Goal: Task Accomplishment & Management: Use online tool/utility

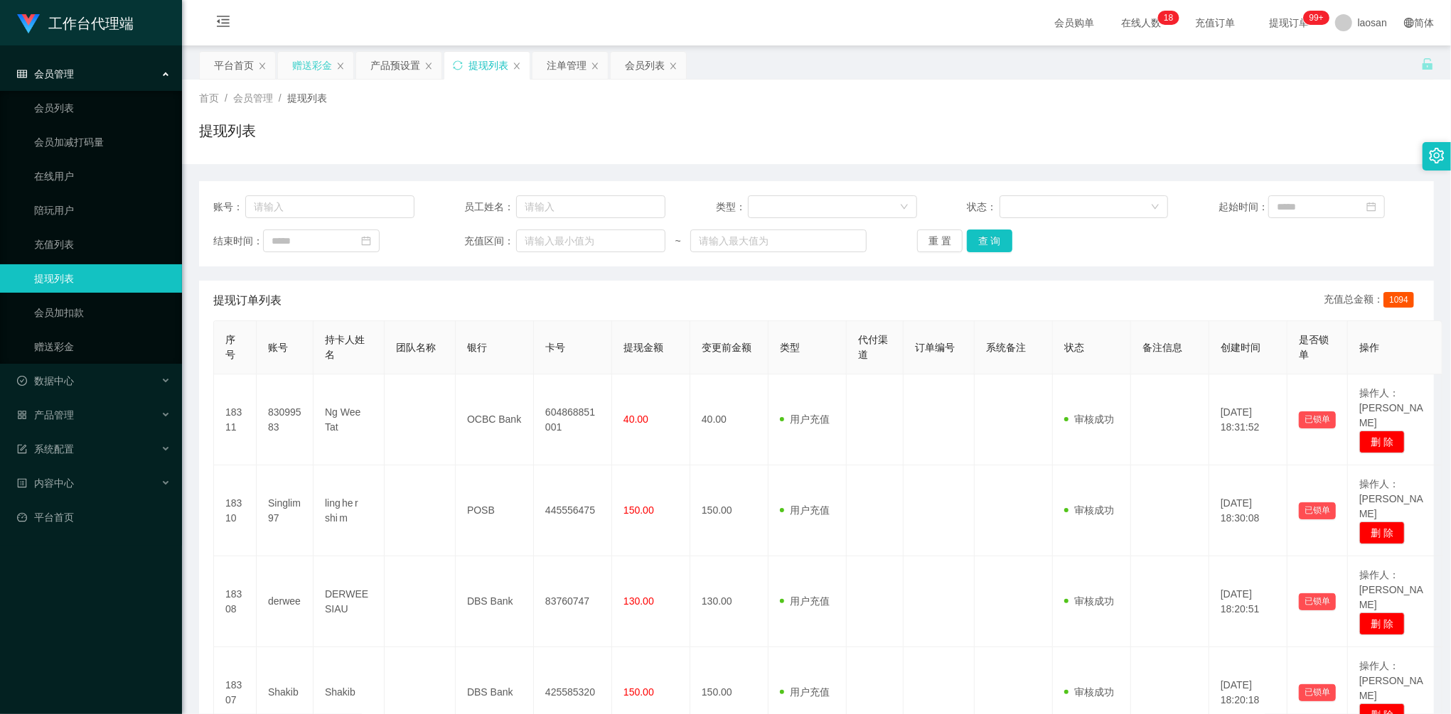
click at [334, 60] on div "赠送彩金" at bounding box center [315, 65] width 75 height 27
click at [305, 63] on div "赠送彩金" at bounding box center [312, 65] width 40 height 27
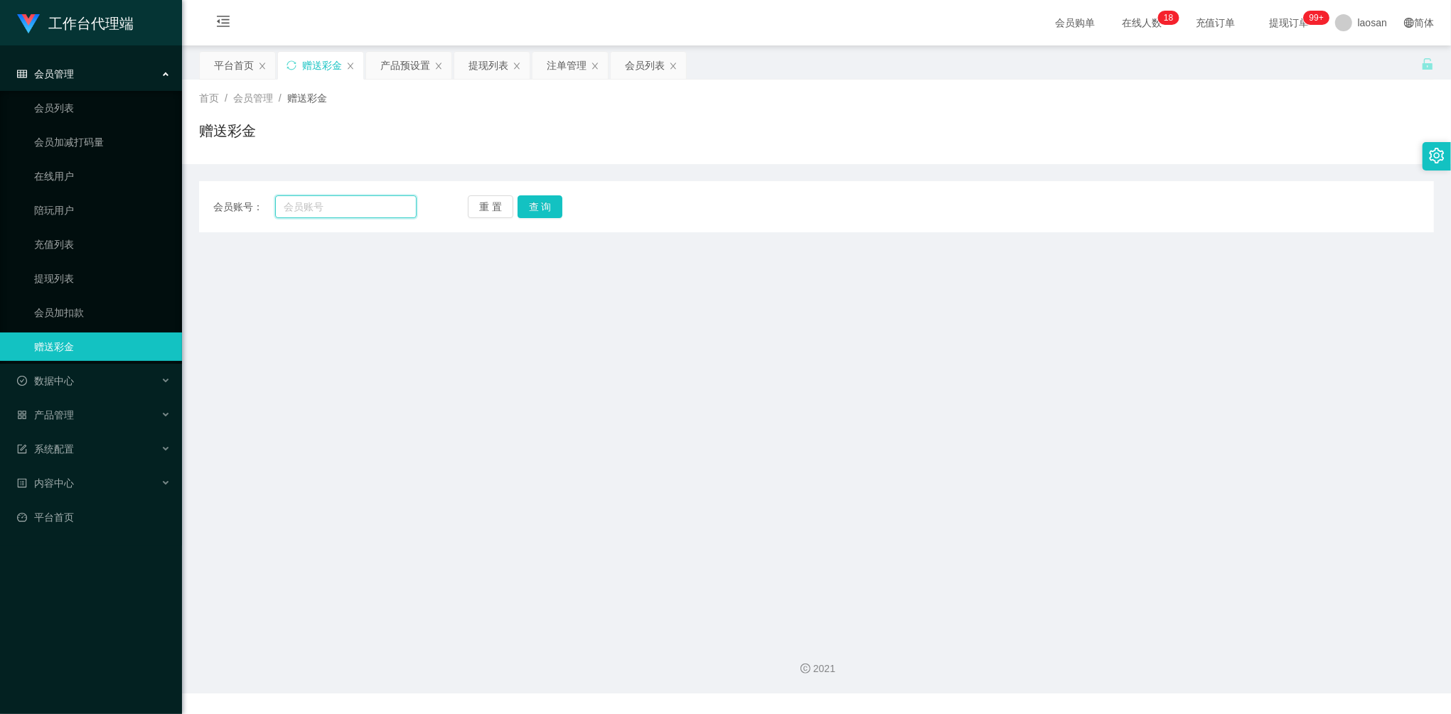
drag, startPoint x: 327, startPoint y: 202, endPoint x: 302, endPoint y: 198, distance: 25.2
click at [302, 198] on input "text" at bounding box center [345, 206] width 141 height 23
click at [536, 200] on button "查 询" at bounding box center [539, 206] width 45 height 23
drag, startPoint x: 336, startPoint y: 196, endPoint x: 339, endPoint y: 203, distance: 7.7
click at [337, 200] on div "会员账号： 重 置 查 询 会员账号 会员姓名 账号余额 操作类型 彩金加款 彩金扣款 金额 确 定" at bounding box center [816, 206] width 1235 height 51
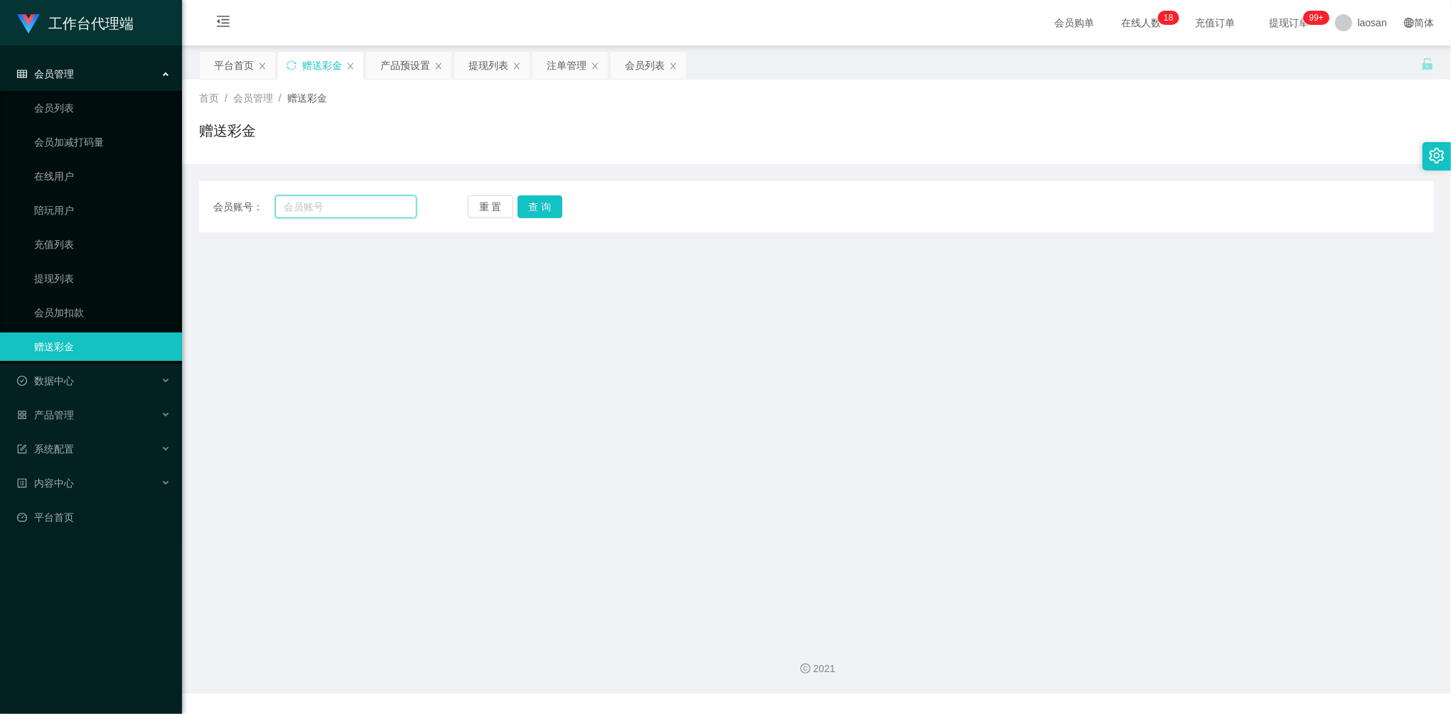
click at [339, 203] on input "text" at bounding box center [345, 206] width 141 height 23
paste input "83998364"
type input "83998364"
click at [543, 215] on button "查 询" at bounding box center [539, 206] width 45 height 23
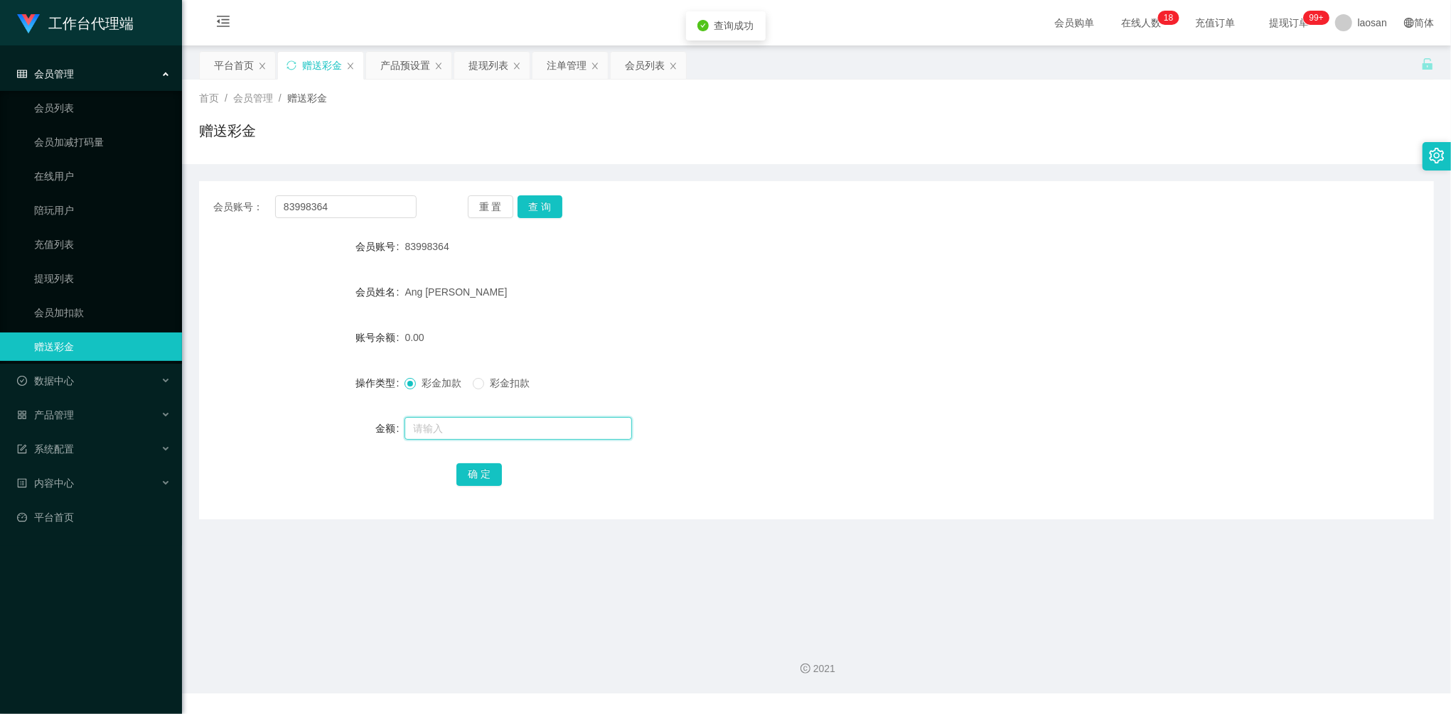
drag, startPoint x: 458, startPoint y: 421, endPoint x: 469, endPoint y: 429, distance: 13.2
click at [459, 422] on input "text" at bounding box center [517, 428] width 227 height 23
type input "100"
click at [475, 470] on button "确 定" at bounding box center [478, 474] width 45 height 23
click at [649, 72] on div "会员列表" at bounding box center [645, 65] width 40 height 27
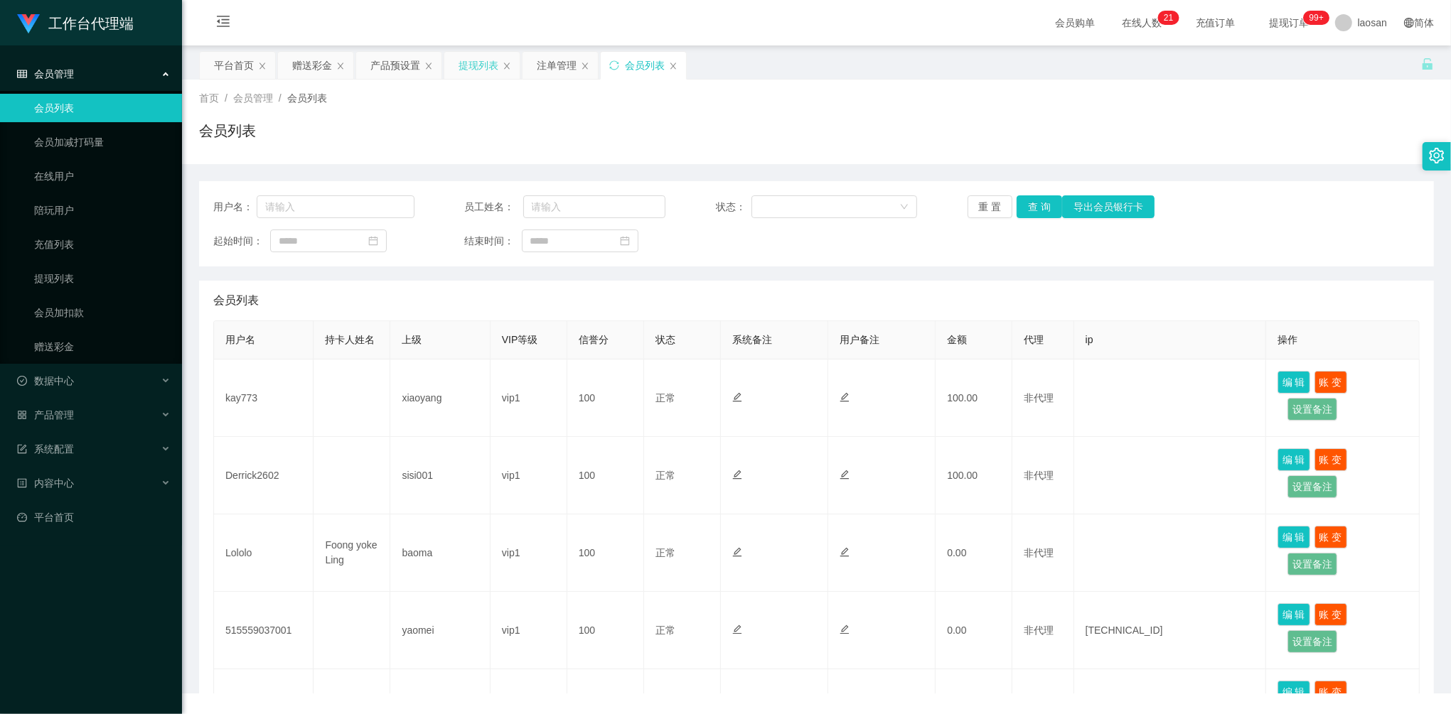
click at [478, 61] on div "提现列表" at bounding box center [478, 65] width 40 height 27
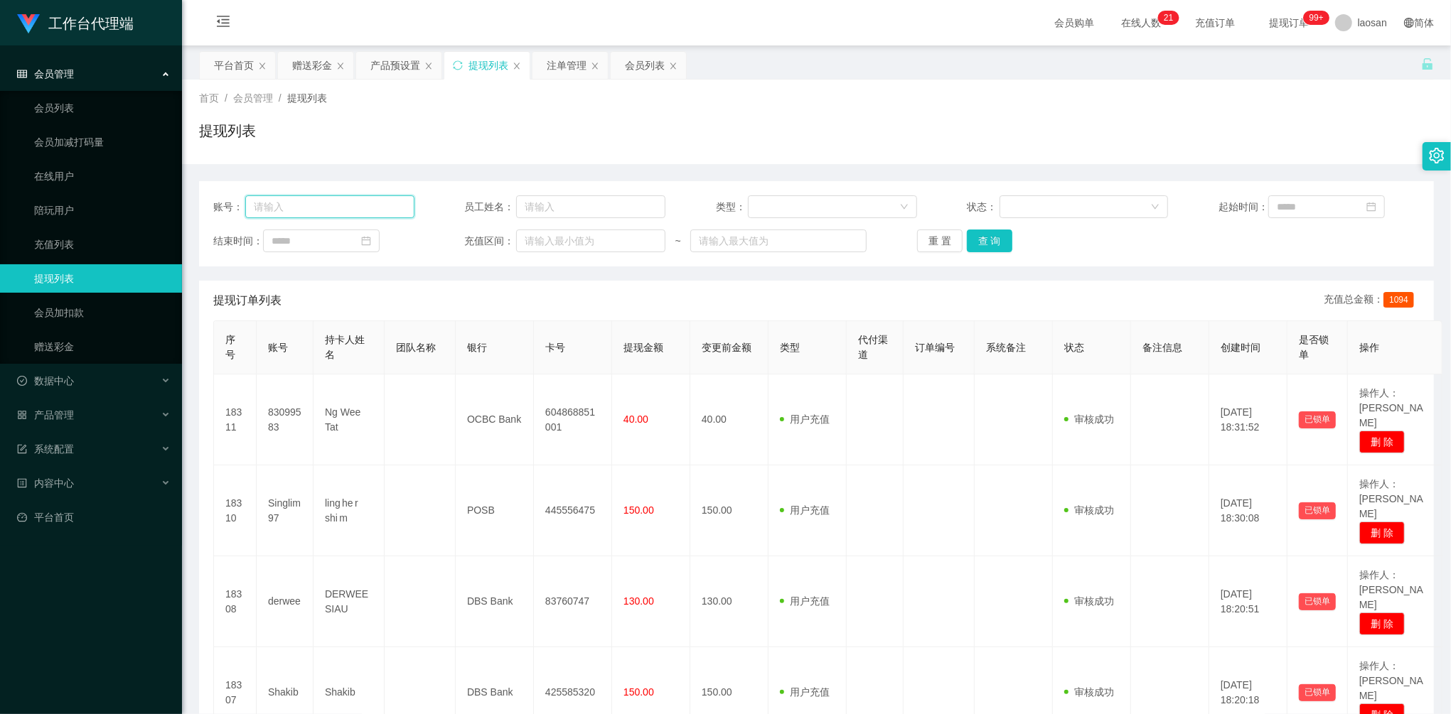
drag, startPoint x: 307, startPoint y: 205, endPoint x: 362, endPoint y: 210, distance: 55.7
click at [308, 205] on input "text" at bounding box center [329, 206] width 169 height 23
paste input "Grafton"
click at [985, 233] on button "查 询" at bounding box center [989, 241] width 45 height 23
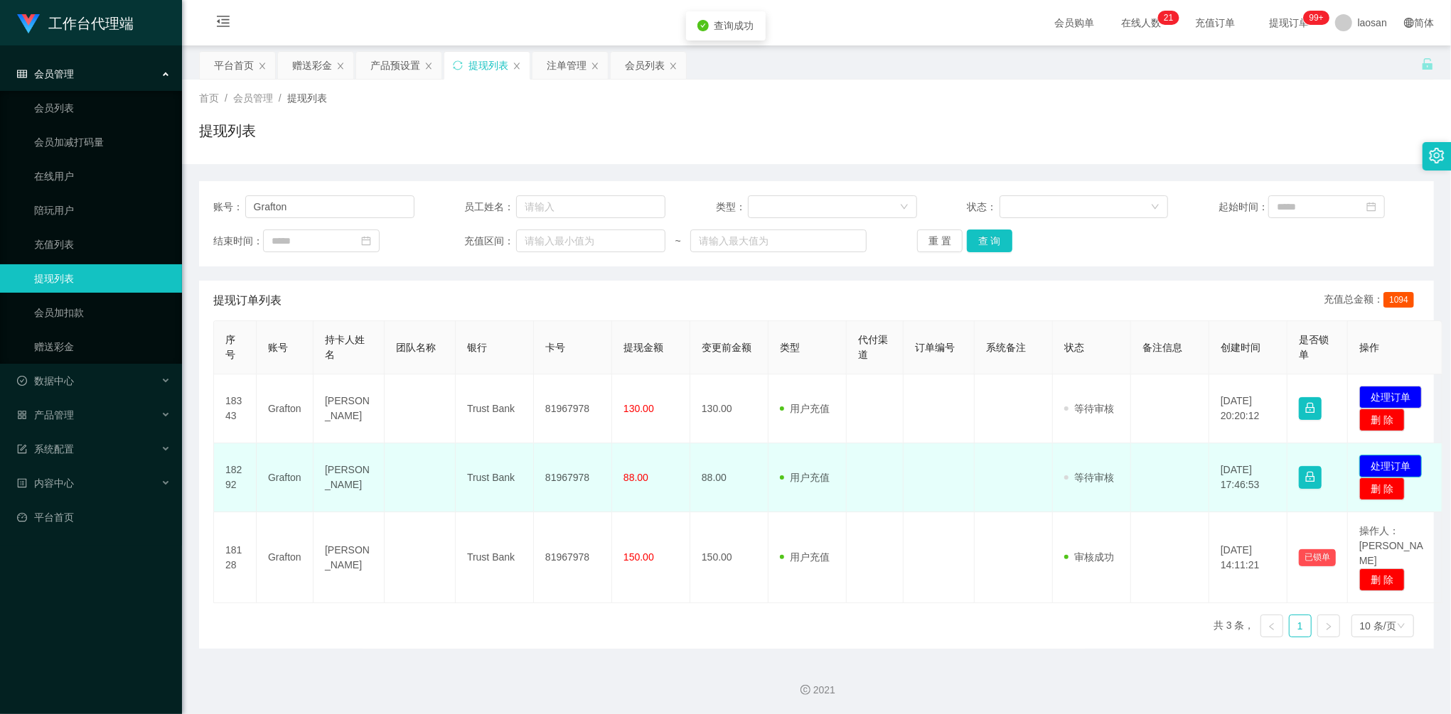
click at [1406, 462] on button "处理订单" at bounding box center [1390, 466] width 63 height 23
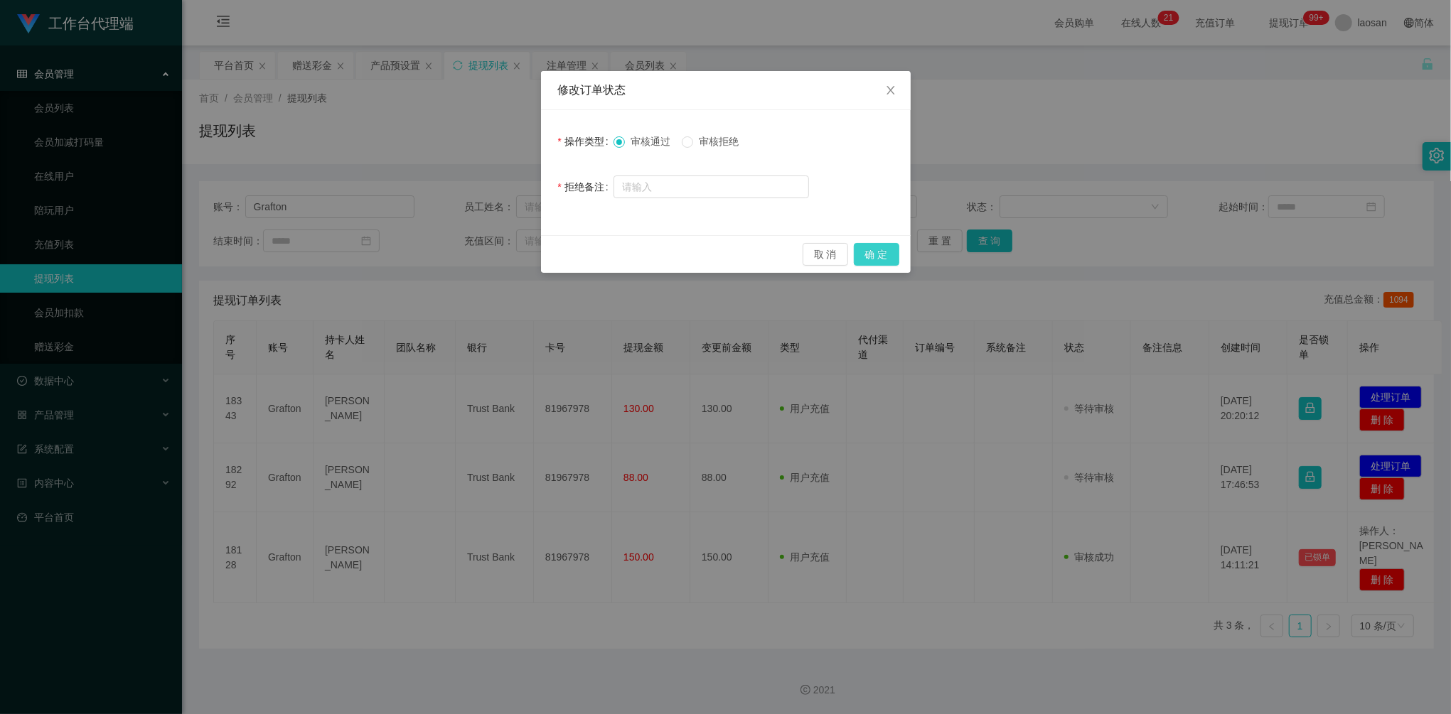
click at [882, 260] on button "确 定" at bounding box center [876, 254] width 45 height 23
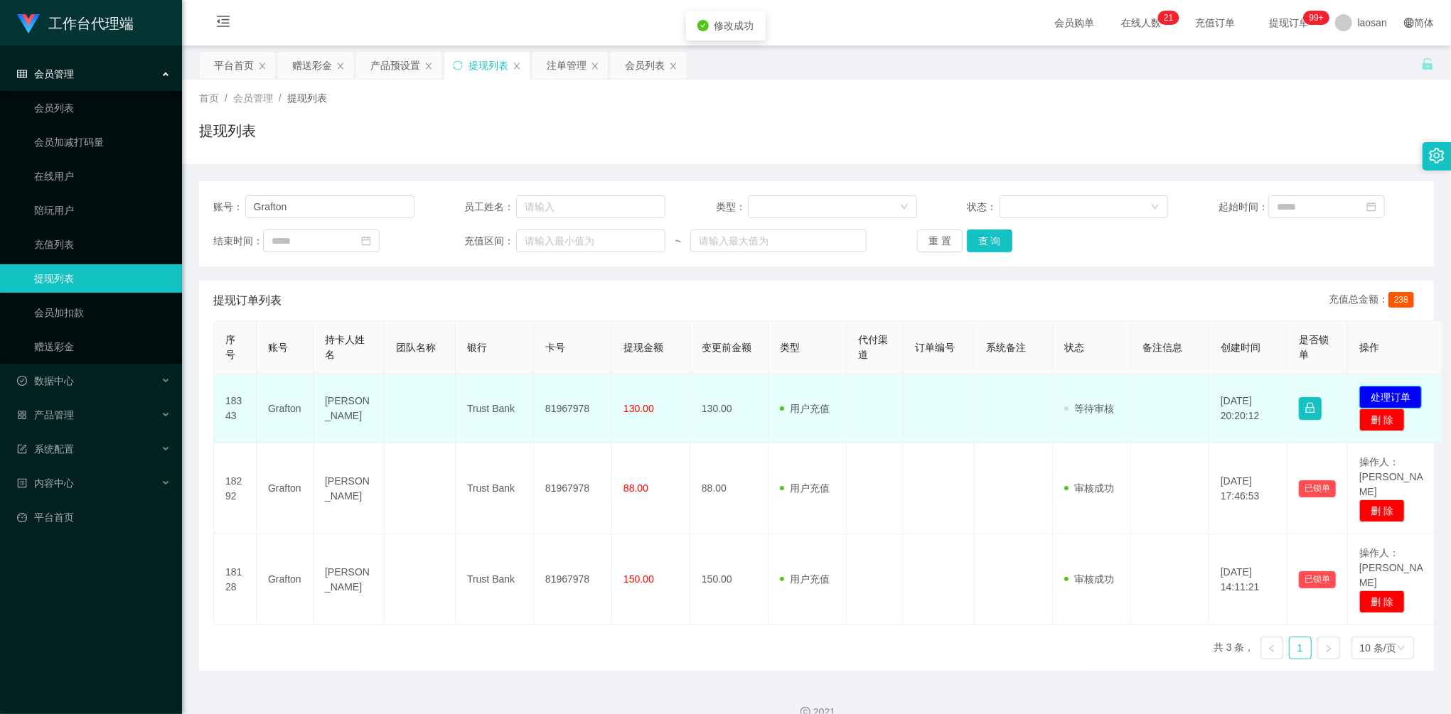
click at [1393, 393] on button "处理订单" at bounding box center [1390, 397] width 63 height 23
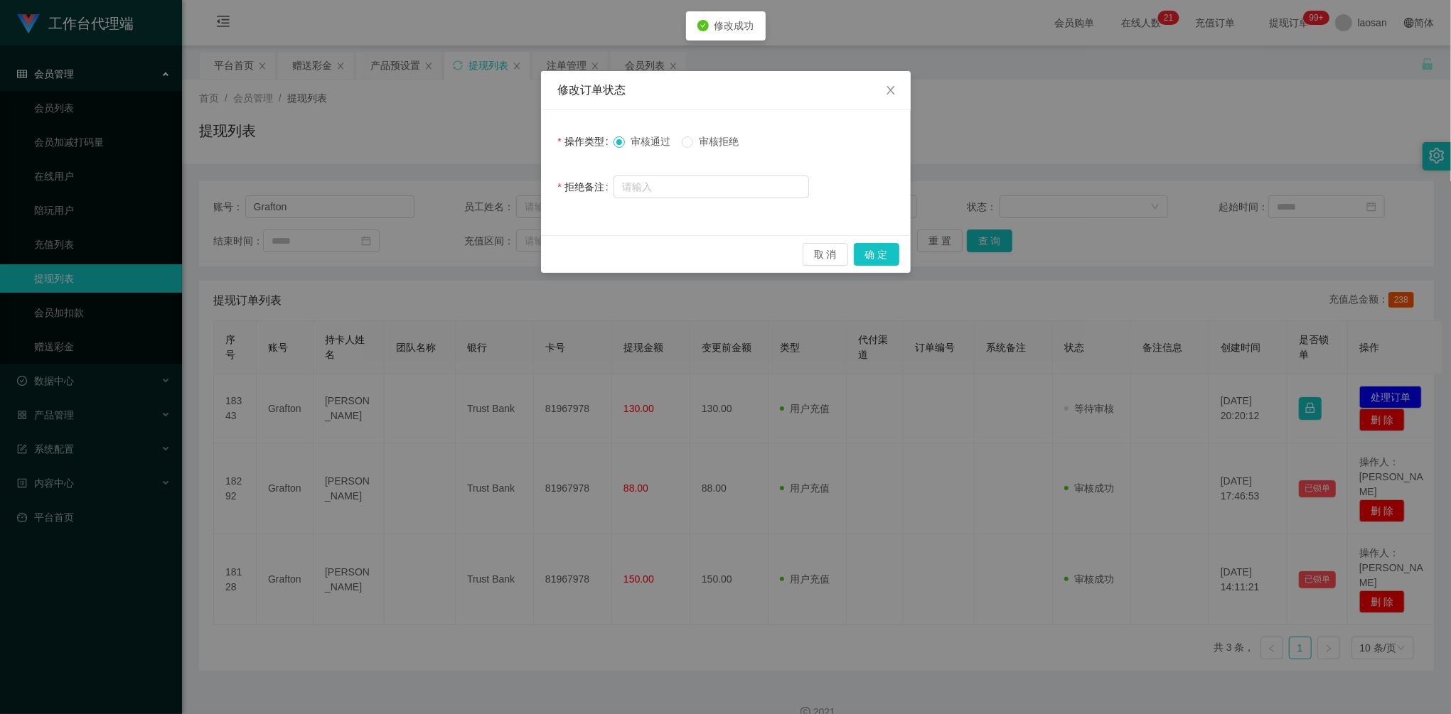
drag, startPoint x: 914, startPoint y: 269, endPoint x: 900, endPoint y: 263, distance: 15.3
click at [913, 269] on div "修改订单状态 操作类型 审核通过 审核拒绝 拒绝备注 取 消 确 定" at bounding box center [725, 357] width 1451 height 714
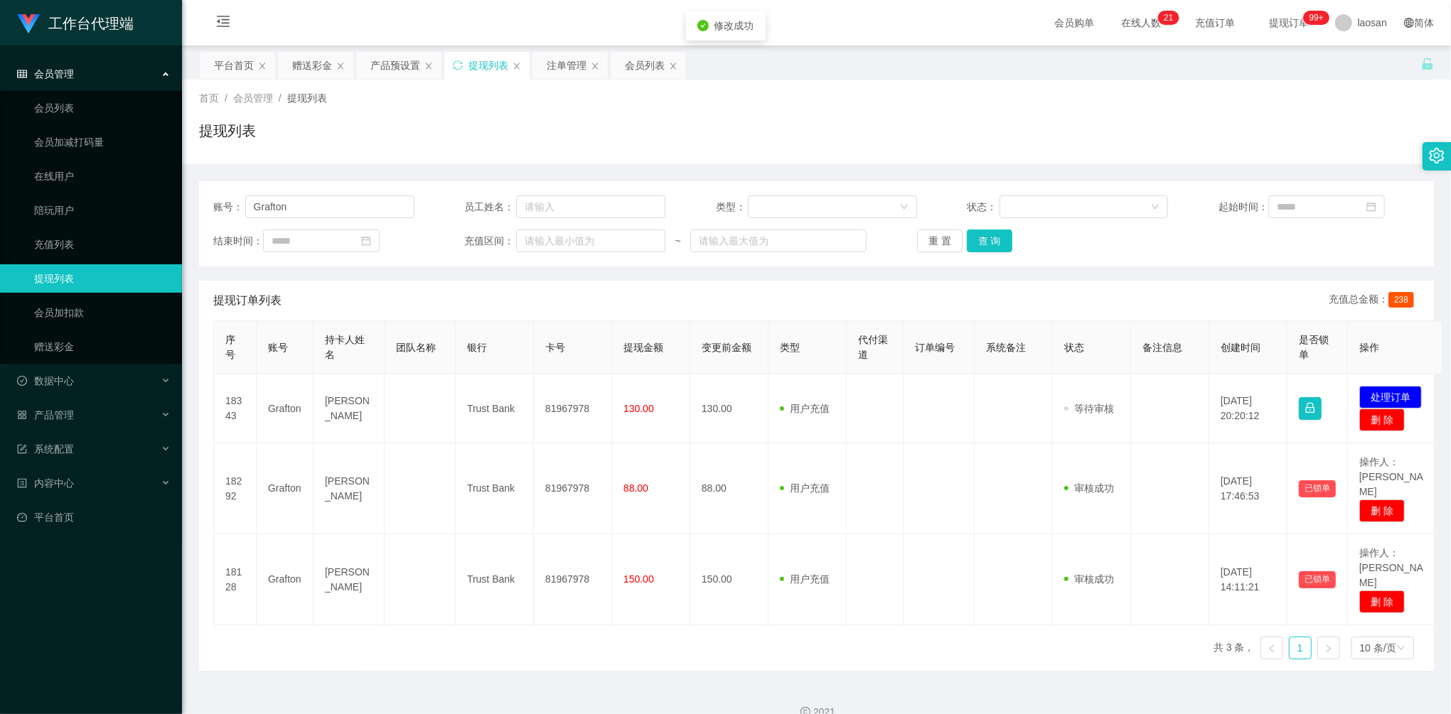
click at [890, 257] on div "修改订单状态 操作类型 审核通过 审核拒绝 拒绝备注 取 消 确 定" at bounding box center [725, 357] width 1451 height 714
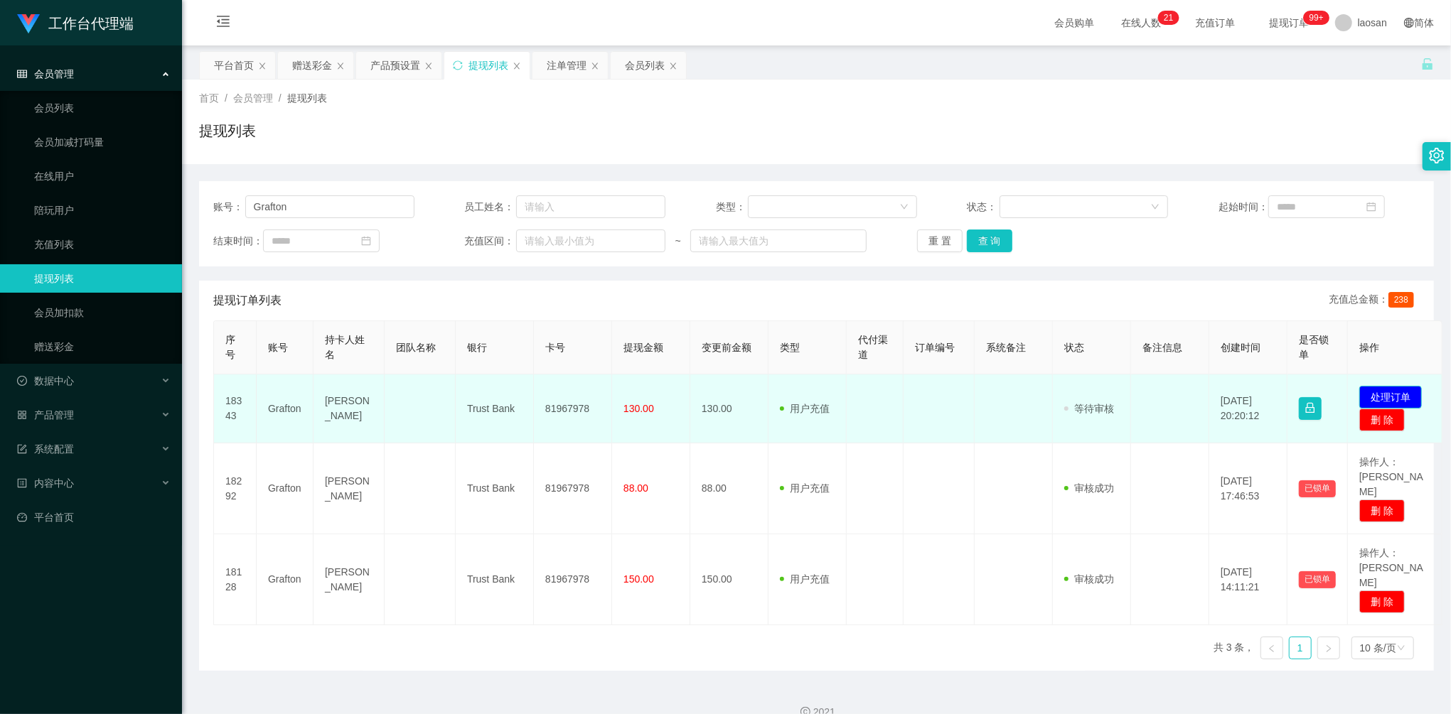
click at [1384, 393] on button "处理订单" at bounding box center [1390, 397] width 63 height 23
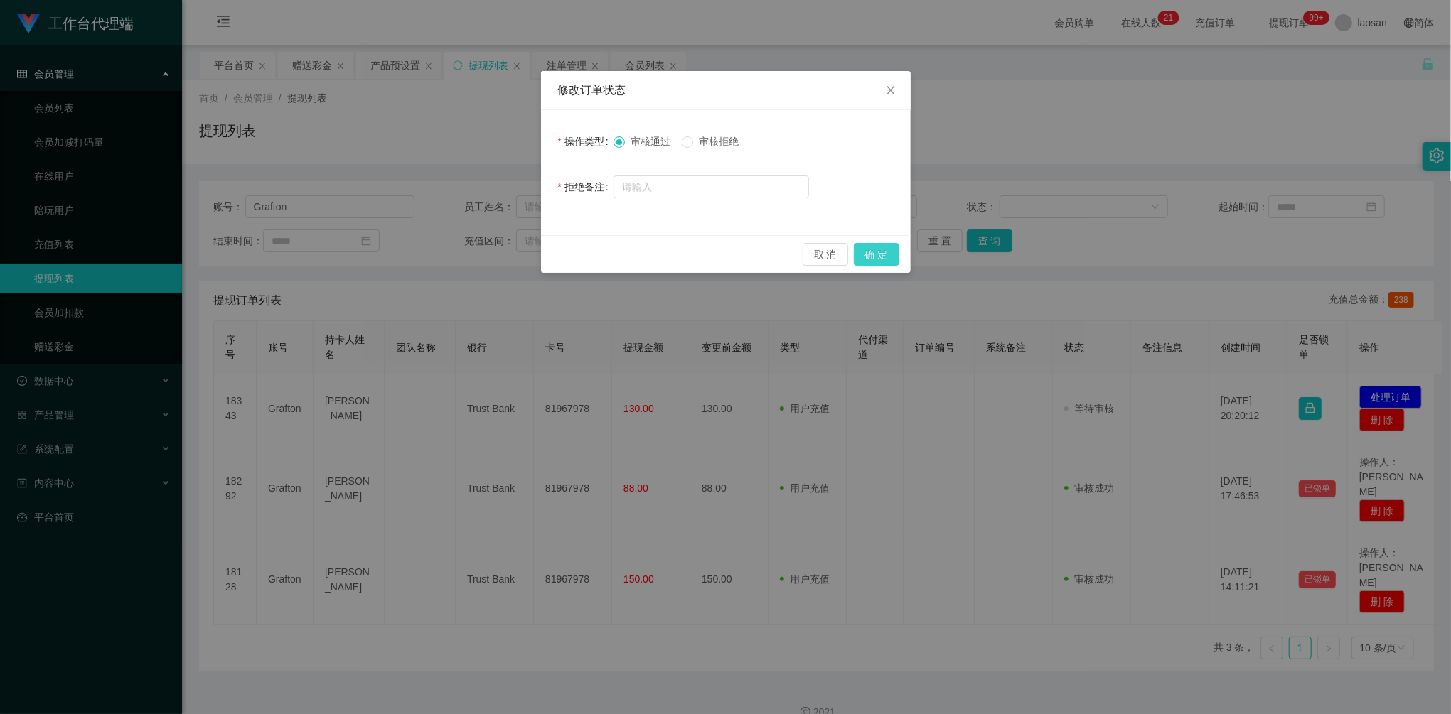
click at [878, 252] on button "确 定" at bounding box center [876, 254] width 45 height 23
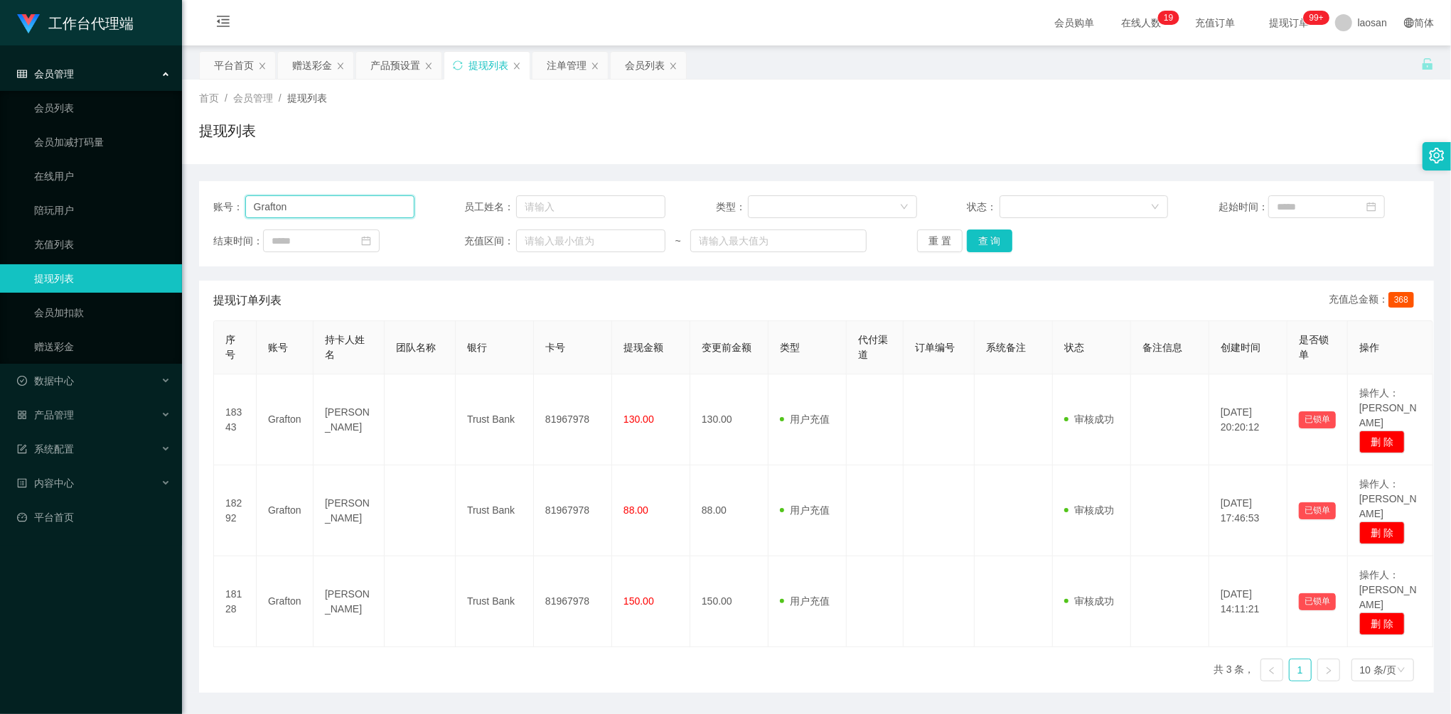
drag, startPoint x: 313, startPoint y: 208, endPoint x: 205, endPoint y: 195, distance: 109.5
click at [210, 196] on div "账号： Grafton 员工姓名： 类型： 状态： 起始时间： 结束时间： 充值区间： ~ 重 置 查 询" at bounding box center [816, 223] width 1235 height 85
paste input "83145054"
click at [999, 240] on button "查 询" at bounding box center [989, 241] width 45 height 23
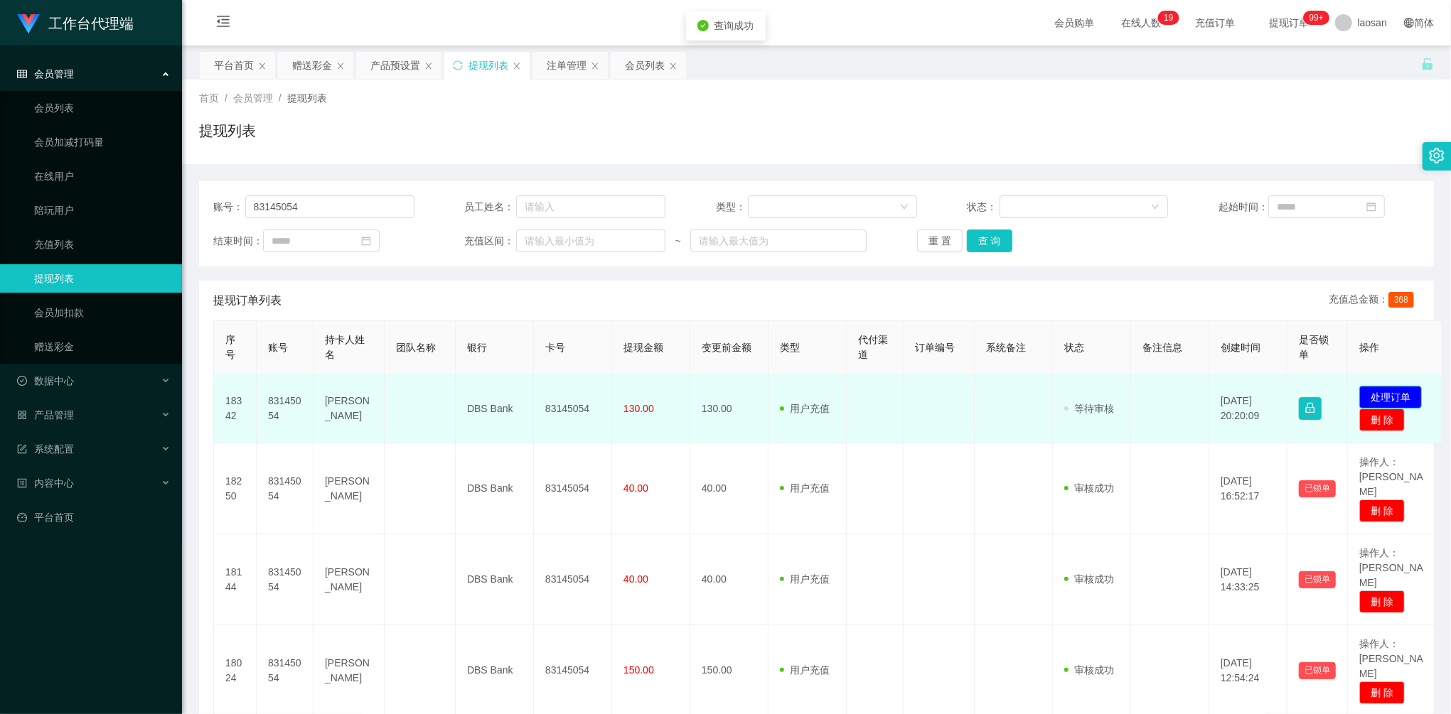
click at [1379, 395] on button "处理订单" at bounding box center [1390, 397] width 63 height 23
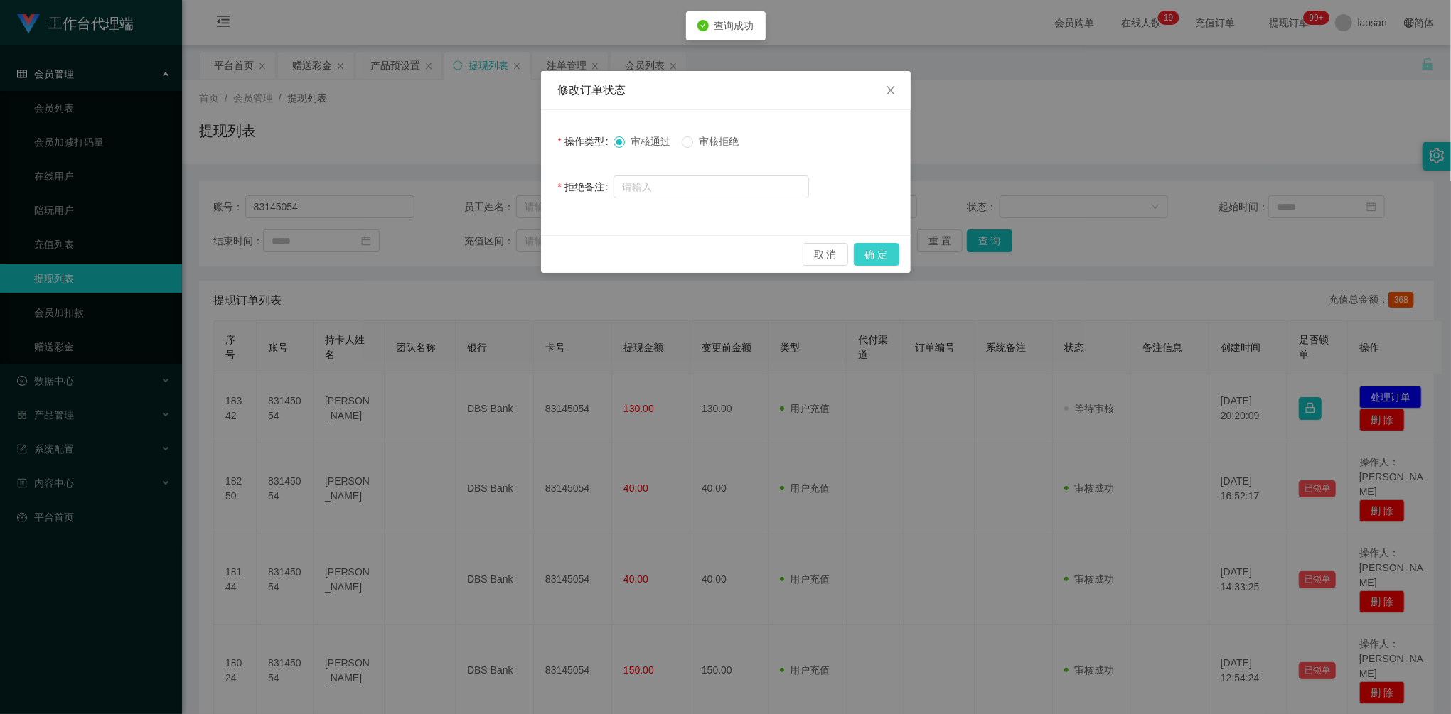
click at [896, 254] on button "确 定" at bounding box center [876, 254] width 45 height 23
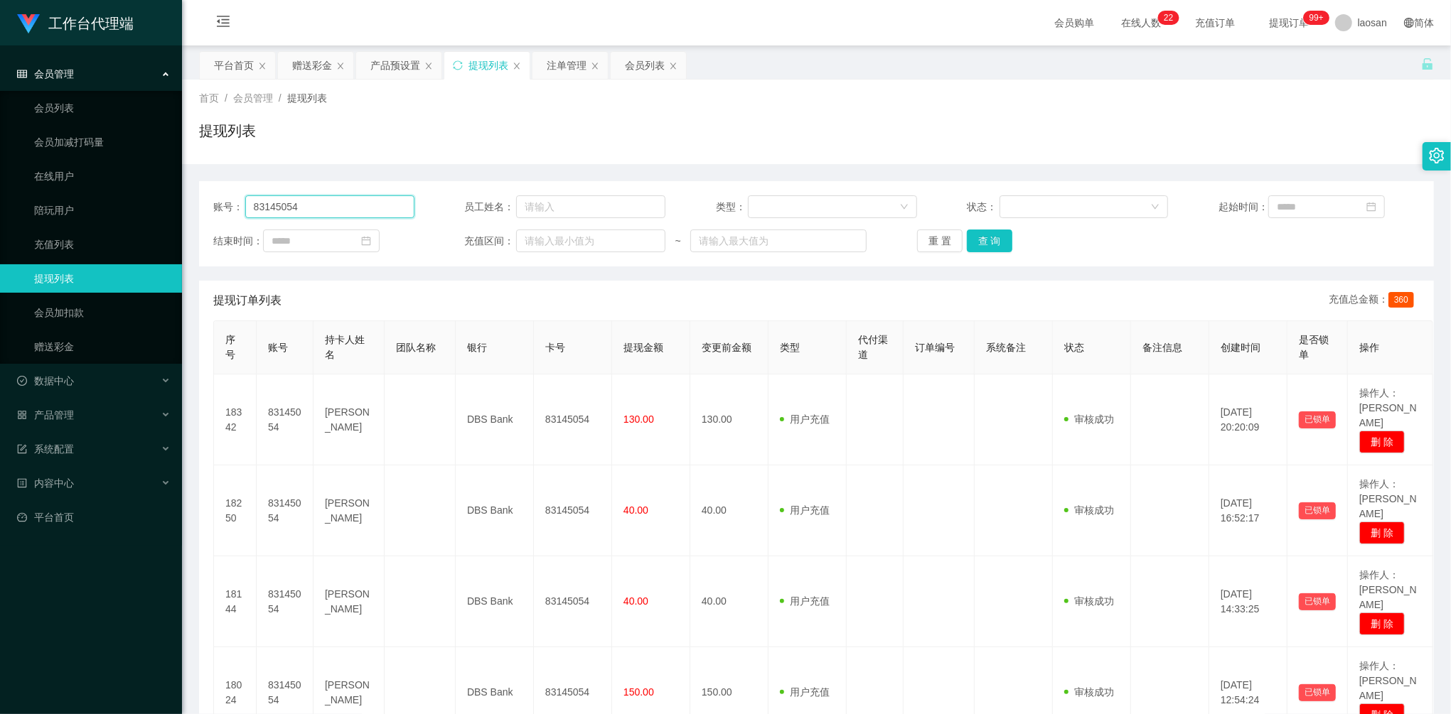
drag, startPoint x: 347, startPoint y: 202, endPoint x: 222, endPoint y: 192, distance: 124.8
click at [148, 192] on section "工作台代理端 会员管理 会员列表 会员加减打码量 在线用户 陪玩用户 充值列表 提现列表 会员加扣款 赠送彩金 数据中心 产品管理 系统配置 内容中心 平台首…" at bounding box center [725, 425] width 1451 height 850
paste input "Grafton"
click at [984, 240] on button "查 询" at bounding box center [989, 241] width 45 height 23
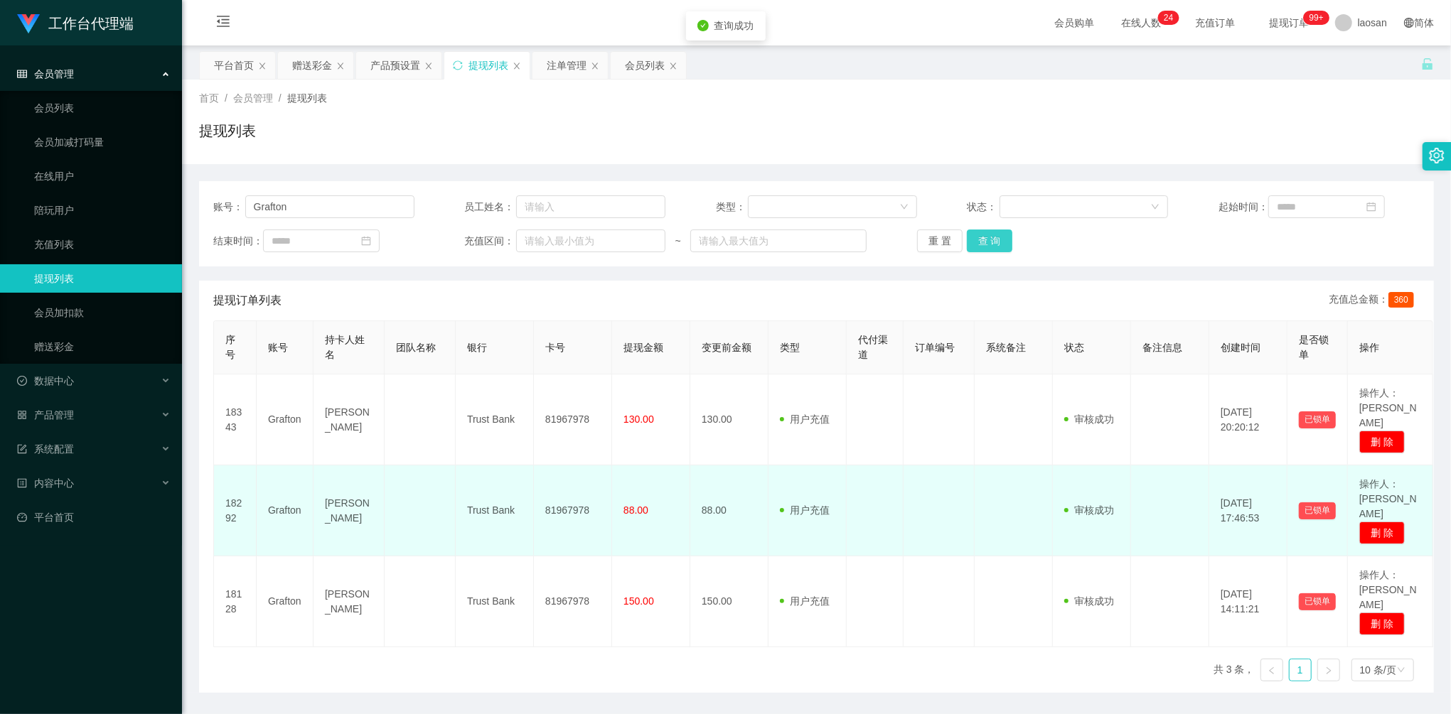
scroll to position [1, 0]
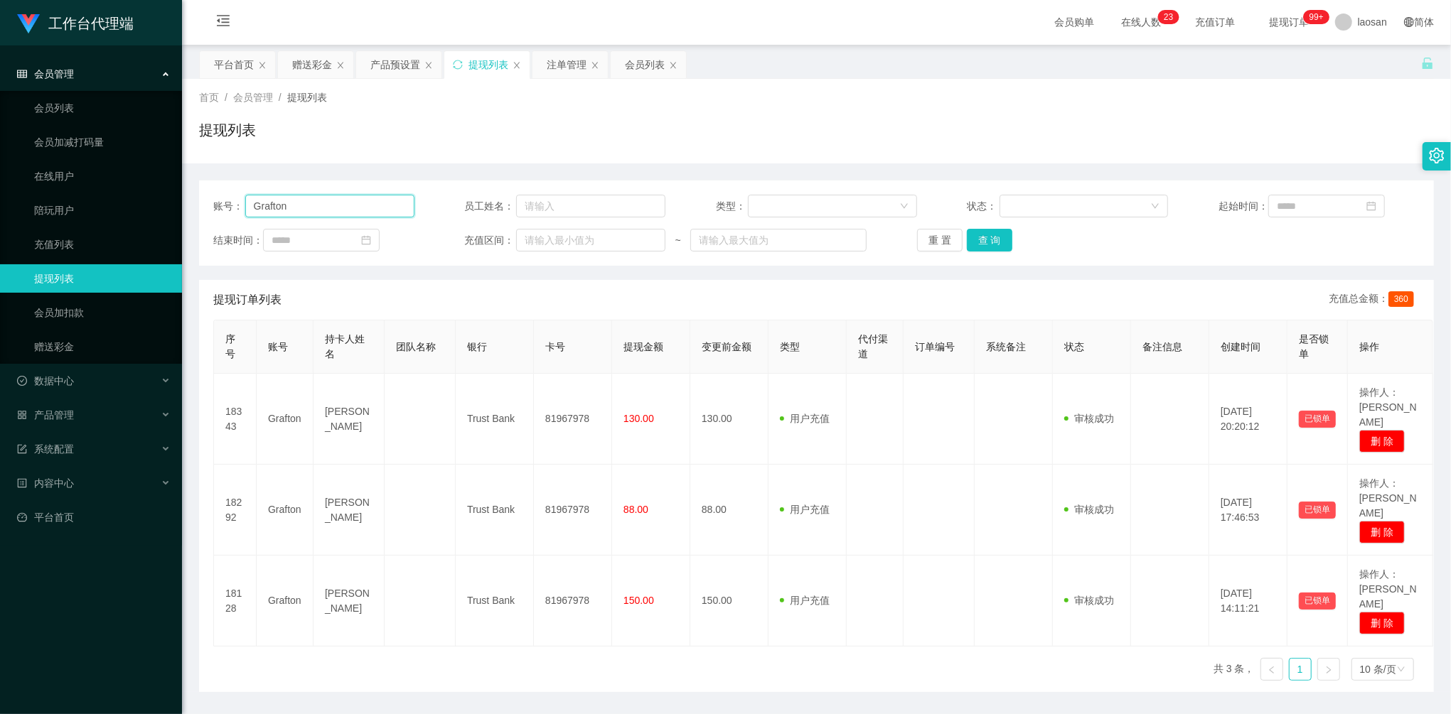
drag, startPoint x: 344, startPoint y: 209, endPoint x: 175, endPoint y: 192, distance: 170.0
click at [175, 192] on section "工作台代理端 会员管理 会员列表 会员加减打码量 在线用户 陪玩用户 充值列表 提现列表 会员加扣款 赠送彩金 数据中心 产品管理 系统配置 内容中心 平台首…" at bounding box center [725, 378] width 1451 height 759
paste input "83145054"
type input "83145054"
click at [996, 242] on button "查 询" at bounding box center [989, 240] width 45 height 23
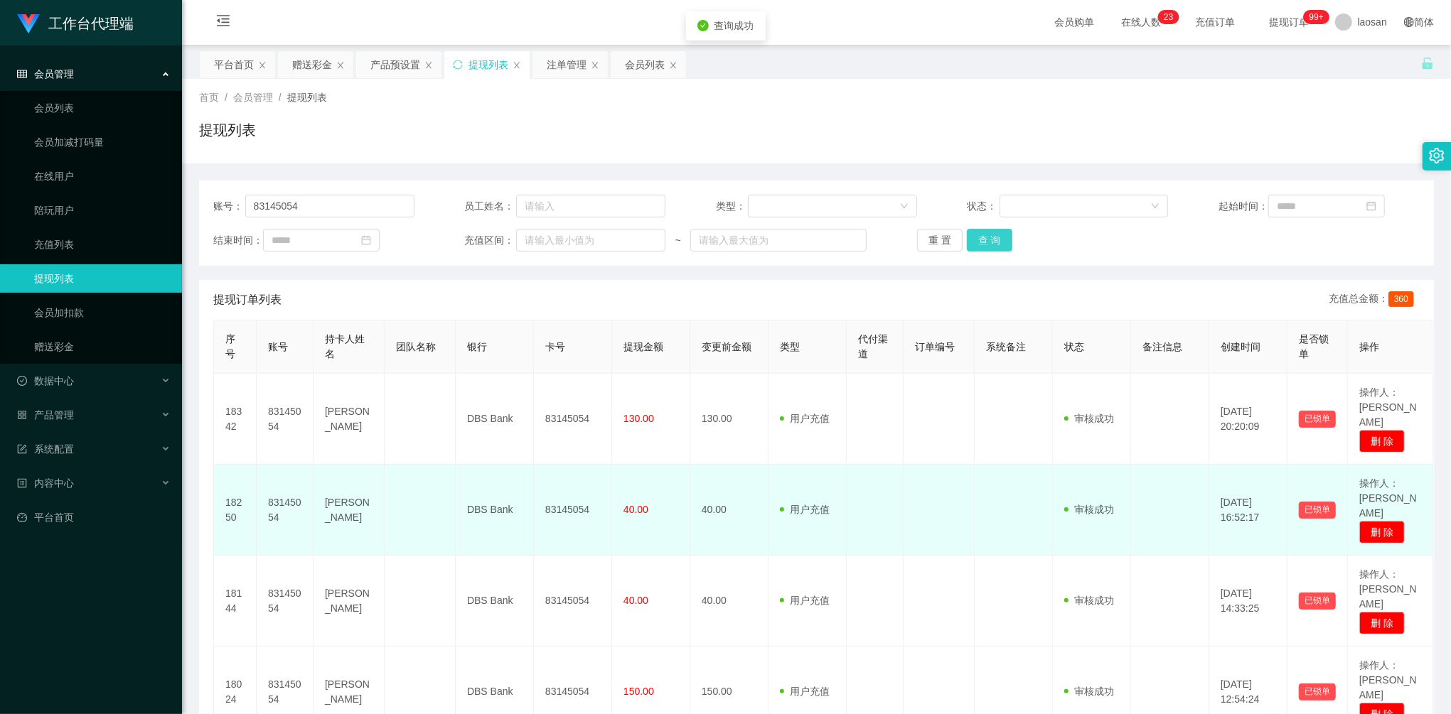
scroll to position [77, 0]
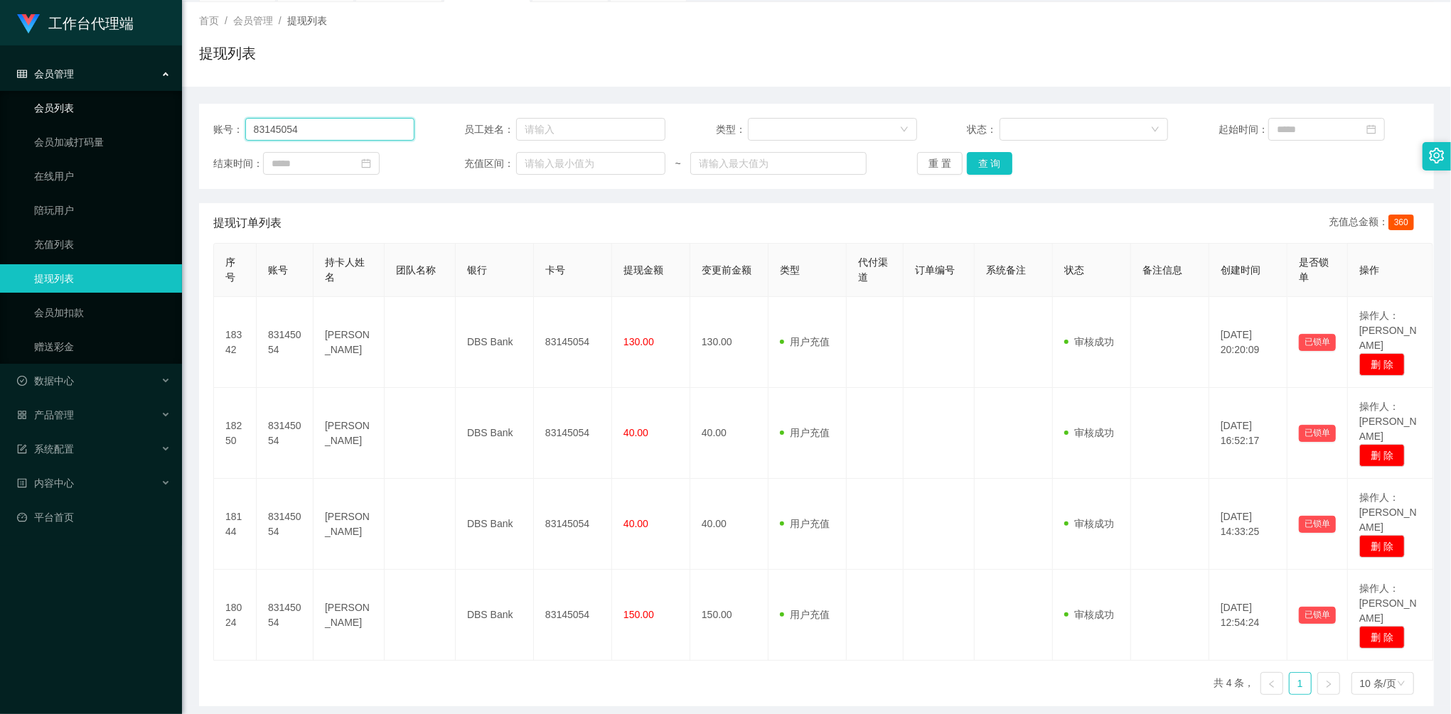
drag, startPoint x: 325, startPoint y: 126, endPoint x: 179, endPoint y: 108, distance: 146.8
click at [183, 109] on main "关闭左侧 关闭右侧 关闭其它 刷新页面 平台首页 赠送彩金 产品预设置 提现列表 注单管理 会员列表 首页 / 会员管理 / 提现列表 / 提现列表 账号： …" at bounding box center [816, 337] width 1269 height 738
click at [984, 166] on button "查 询" at bounding box center [989, 163] width 45 height 23
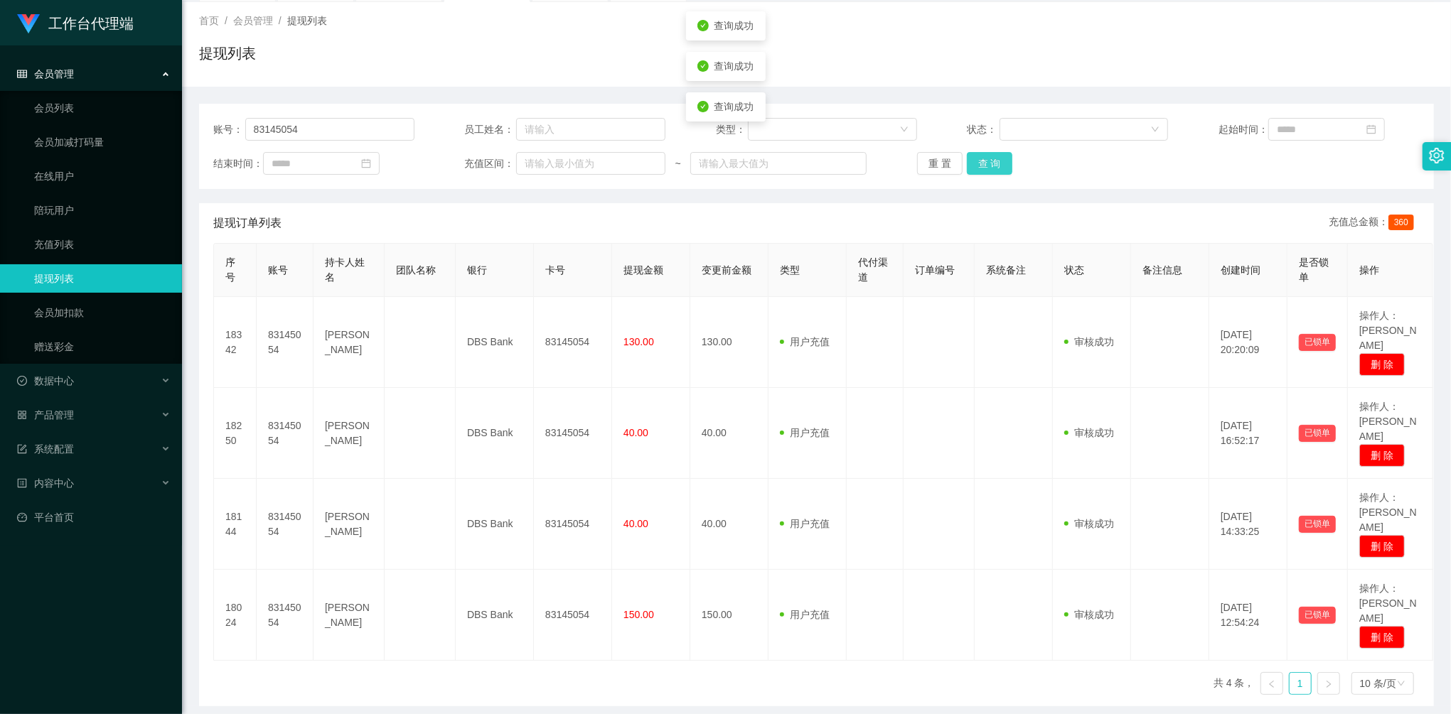
click at [984, 166] on button "查 询" at bounding box center [989, 163] width 45 height 23
click at [984, 166] on button "查 询" at bounding box center [997, 163] width 61 height 23
click at [984, 166] on div "重 置 查 询" at bounding box center [1017, 163] width 201 height 23
drag, startPoint x: 225, startPoint y: 120, endPoint x: 328, endPoint y: 109, distance: 103.6
click at [132, 114] on section "工作台代理端 会员管理 会员列表 会员加减打码量 在线用户 陪玩用户 充值列表 提现列表 会员加扣款 赠送彩金 数据中心 产品管理 系统配置 内容中心 平台首…" at bounding box center [725, 348] width 1451 height 850
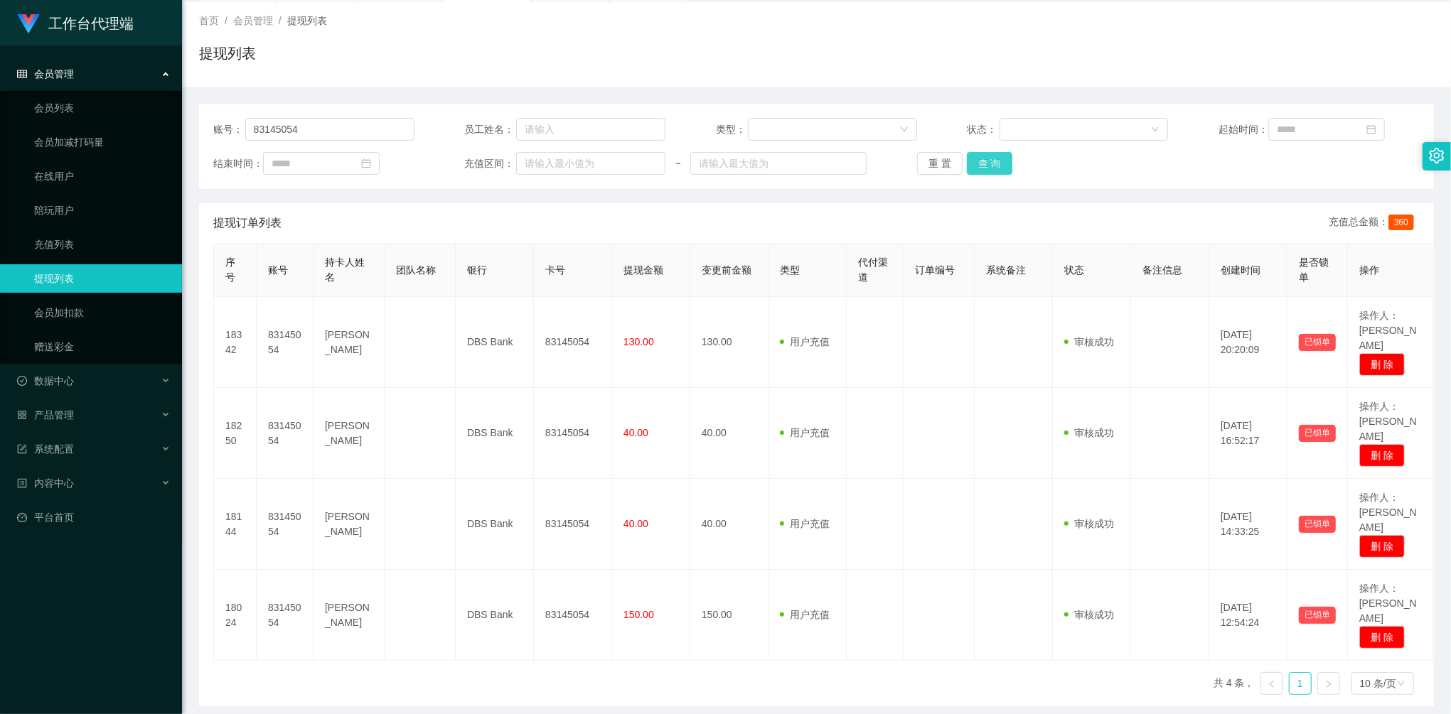
click at [995, 157] on button "查 询" at bounding box center [989, 163] width 45 height 23
click at [995, 157] on div "重 置 查 询" at bounding box center [1017, 163] width 201 height 23
drag, startPoint x: 995, startPoint y: 157, endPoint x: 1109, endPoint y: 107, distance: 125.1
click at [995, 157] on button "查 询" at bounding box center [989, 163] width 45 height 23
drag, startPoint x: 307, startPoint y: 134, endPoint x: 319, endPoint y: 126, distance: 14.4
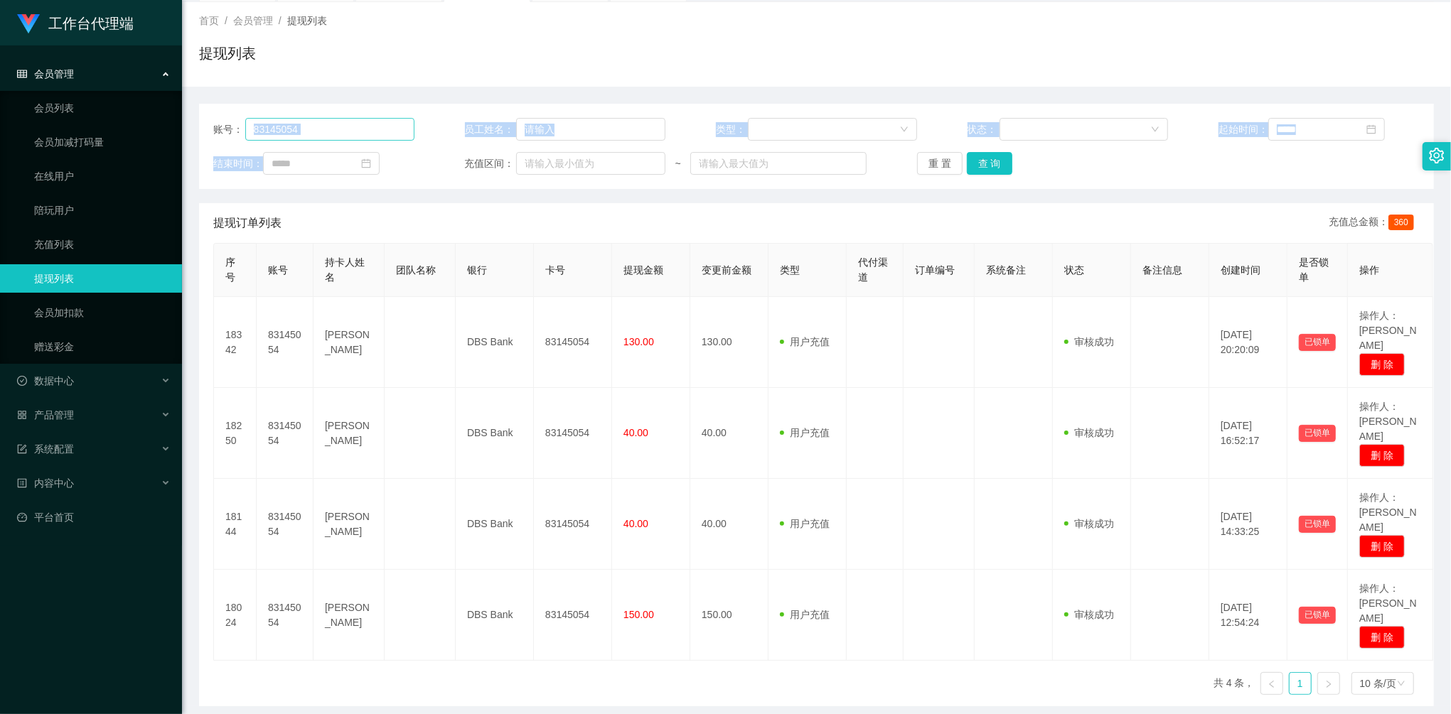
click at [306, 132] on div "账号： 83145054 员工姓名： 类型： 状态： 起始时间： 结束时间： 充值区间： ~ 重 置 查 询" at bounding box center [816, 146] width 1235 height 85
drag, startPoint x: 335, startPoint y: 135, endPoint x: 333, endPoint y: 143, distance: 8.3
click at [175, 107] on section "工作台代理端 会员管理 会员列表 会员加减打码量 在线用户 陪玩用户 充值列表 提现列表 会员加扣款 赠送彩金 数据中心 产品管理 系统配置 内容中心 平台首…" at bounding box center [725, 348] width 1451 height 850
click at [999, 154] on button "查 询" at bounding box center [989, 163] width 45 height 23
click at [996, 163] on button "查 询" at bounding box center [989, 163] width 45 height 23
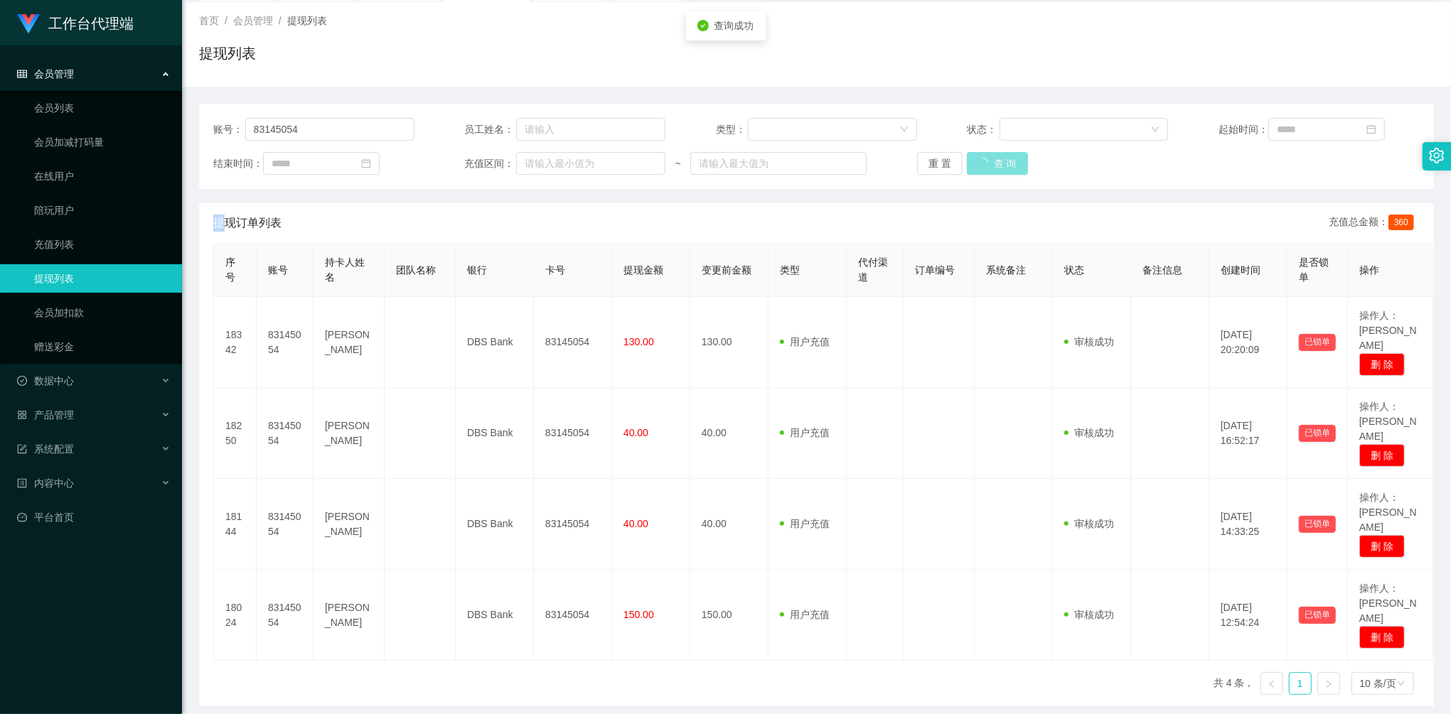
click at [996, 163] on div "重 置 查 询" at bounding box center [1017, 163] width 201 height 23
click at [996, 163] on button "查 询" at bounding box center [989, 163] width 45 height 23
click at [996, 163] on div "重 置 查 询" at bounding box center [1017, 163] width 201 height 23
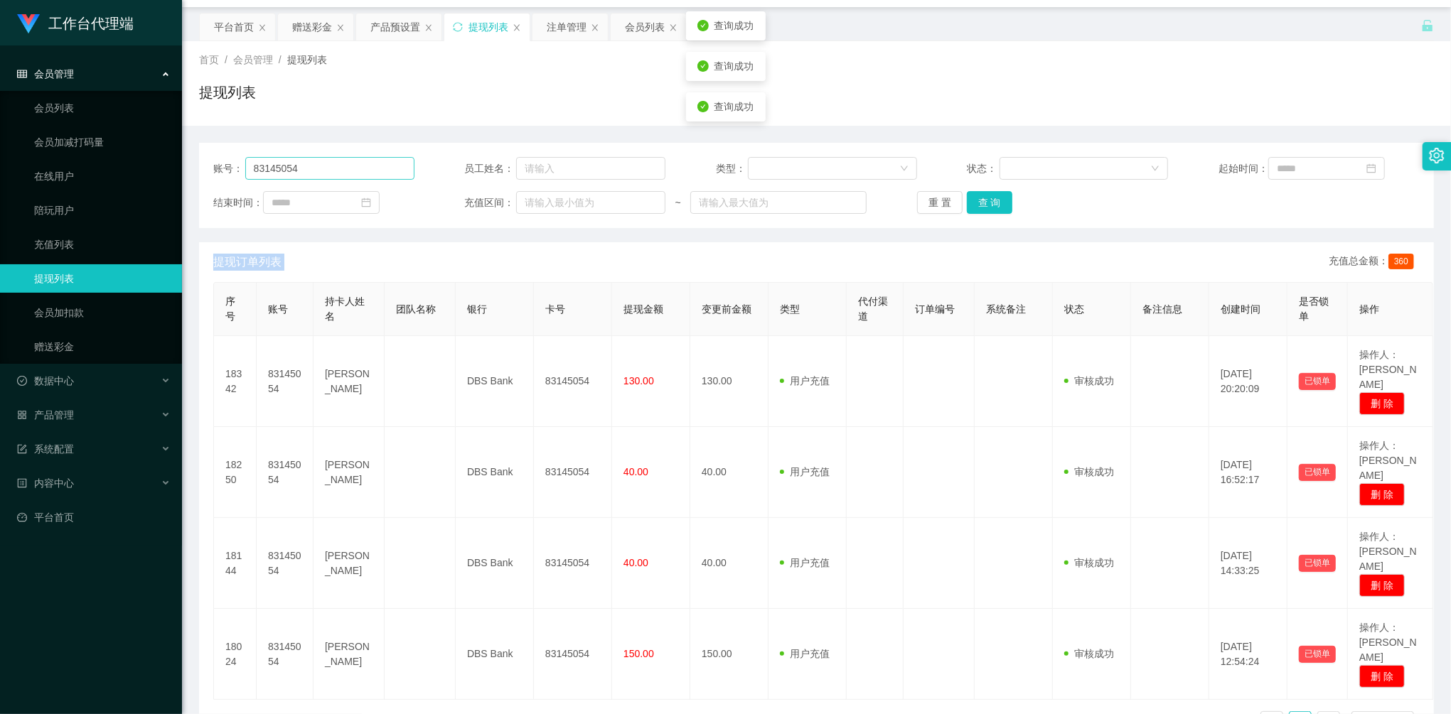
scroll to position [0, 0]
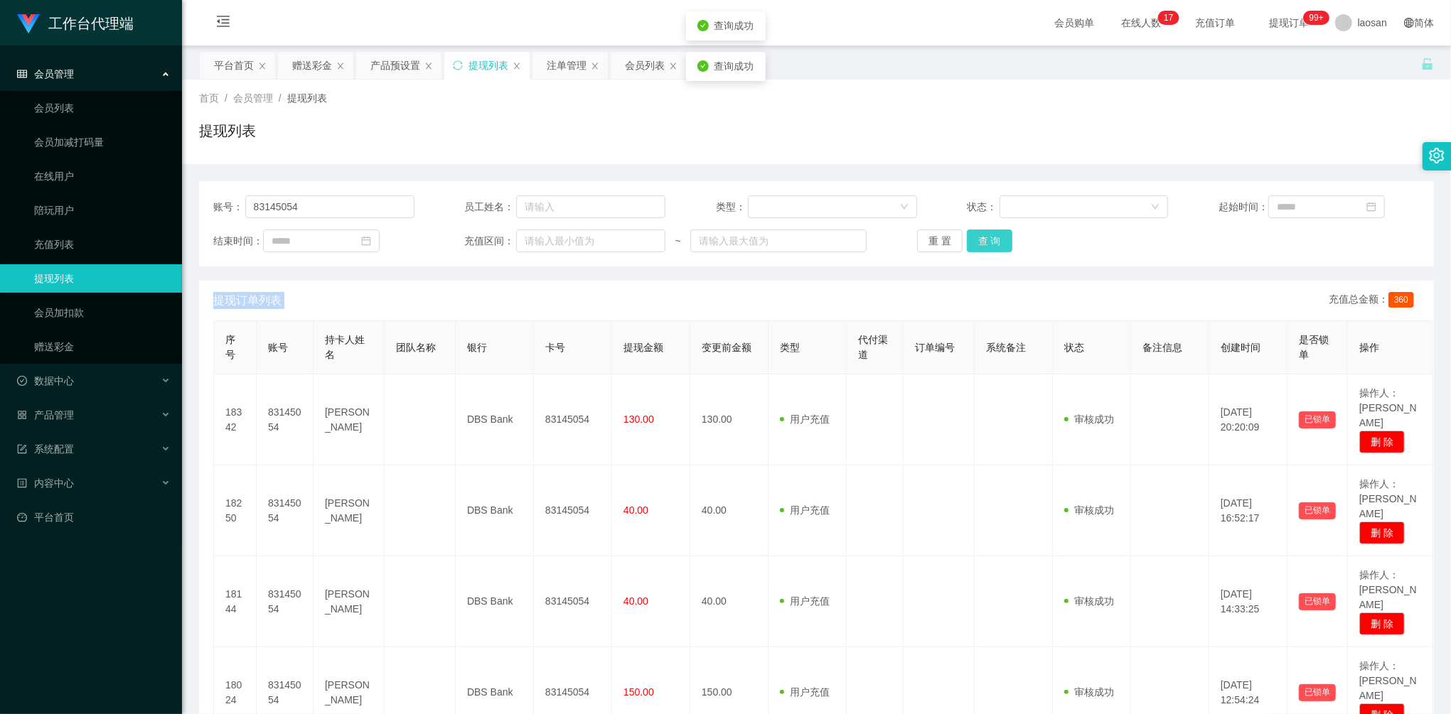
click at [992, 249] on button "查 询" at bounding box center [989, 241] width 45 height 23
click at [991, 245] on button "查 询" at bounding box center [989, 241] width 45 height 23
click at [991, 245] on div "重 置 查 询" at bounding box center [1017, 241] width 201 height 23
click at [991, 245] on button "查 询" at bounding box center [989, 241] width 45 height 23
click at [991, 245] on div "重 置 查 询" at bounding box center [1017, 241] width 201 height 23
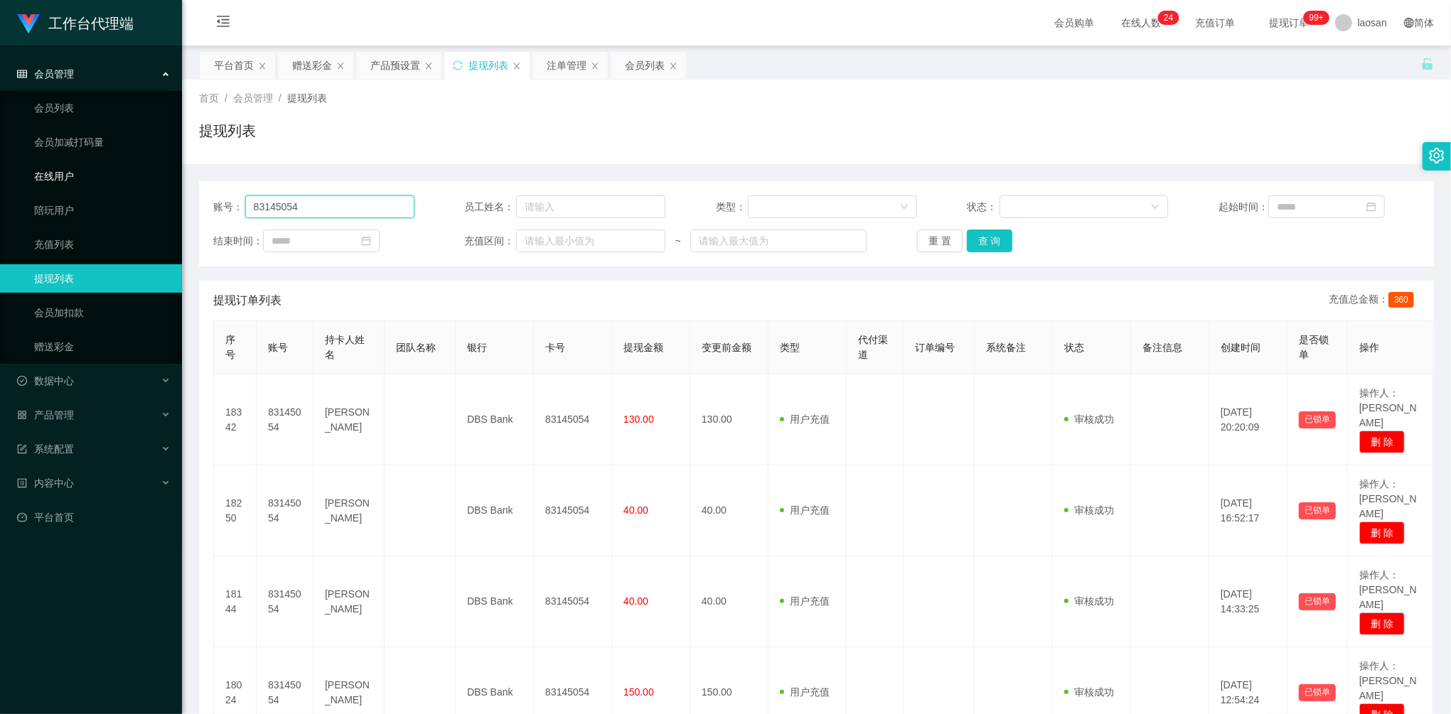
drag, startPoint x: 333, startPoint y: 198, endPoint x: 177, endPoint y: 185, distance: 156.1
click at [177, 185] on section "工作台代理端 会员管理 会员列表 会员加减打码量 在线用户 陪玩用户 充值列表 提现列表 会员加扣款 赠送彩金 数据中心 产品管理 系统配置 内容中心 平台首…" at bounding box center [725, 425] width 1451 height 850
click at [323, 60] on div "赠送彩金" at bounding box center [312, 65] width 40 height 27
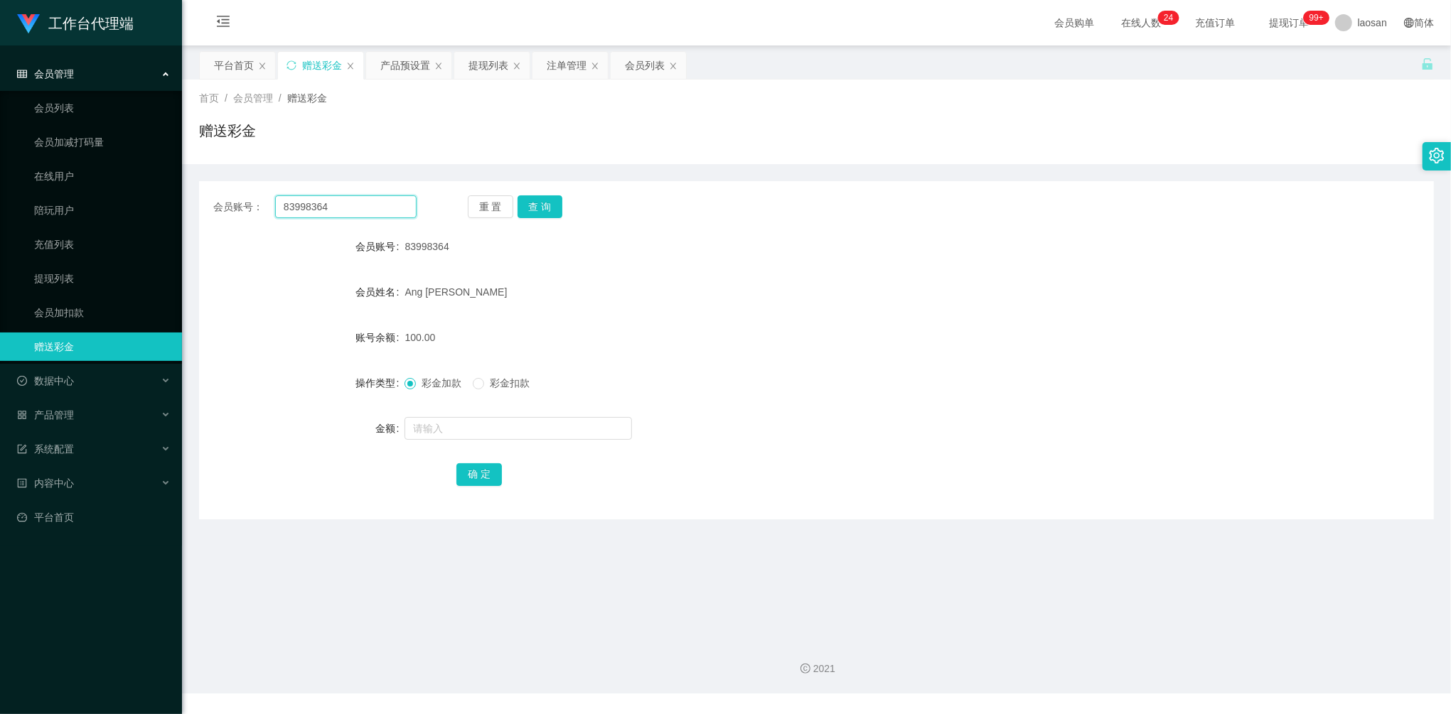
drag, startPoint x: 339, startPoint y: 202, endPoint x: 370, endPoint y: 195, distance: 32.1
click at [259, 190] on div "会员账号： 83998364 重 置 查 询 会员账号 83998364 会员姓名 Ang [PERSON_NAME] 账号余额 100.00 操作类型 彩金…" at bounding box center [816, 350] width 1235 height 338
paste input "14505"
type input "83145054"
click at [549, 202] on button "查 询" at bounding box center [539, 206] width 45 height 23
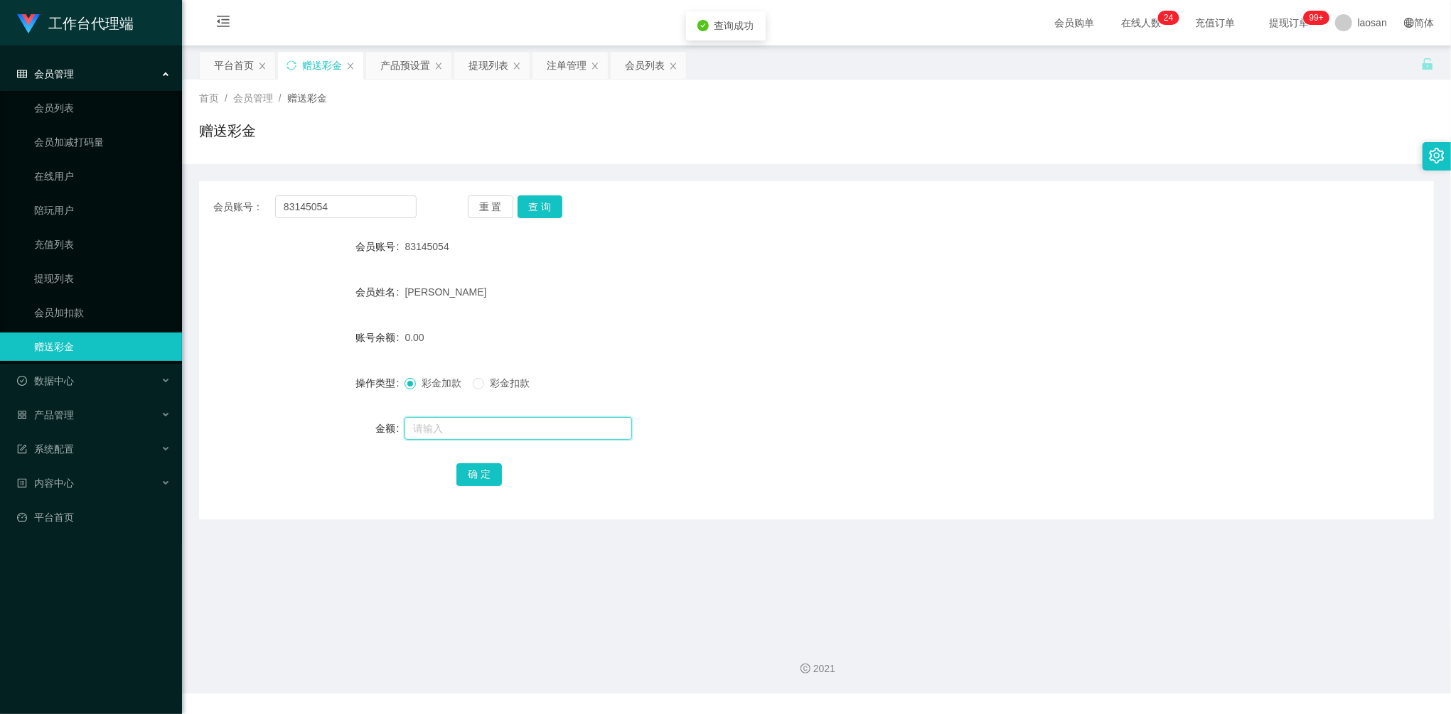
click at [470, 439] on input "text" at bounding box center [517, 428] width 227 height 23
type input "88"
click at [490, 472] on button "确 定" at bounding box center [478, 474] width 45 height 23
drag, startPoint x: 359, startPoint y: 205, endPoint x: 365, endPoint y: 176, distance: 29.8
click at [231, 178] on div "会员账号： 83145054 重 置 查 询 会员账号 83145054 会员姓名 [PERSON_NAME] li 账号余额 88.00 操作类型 彩金加款…" at bounding box center [816, 341] width 1235 height 355
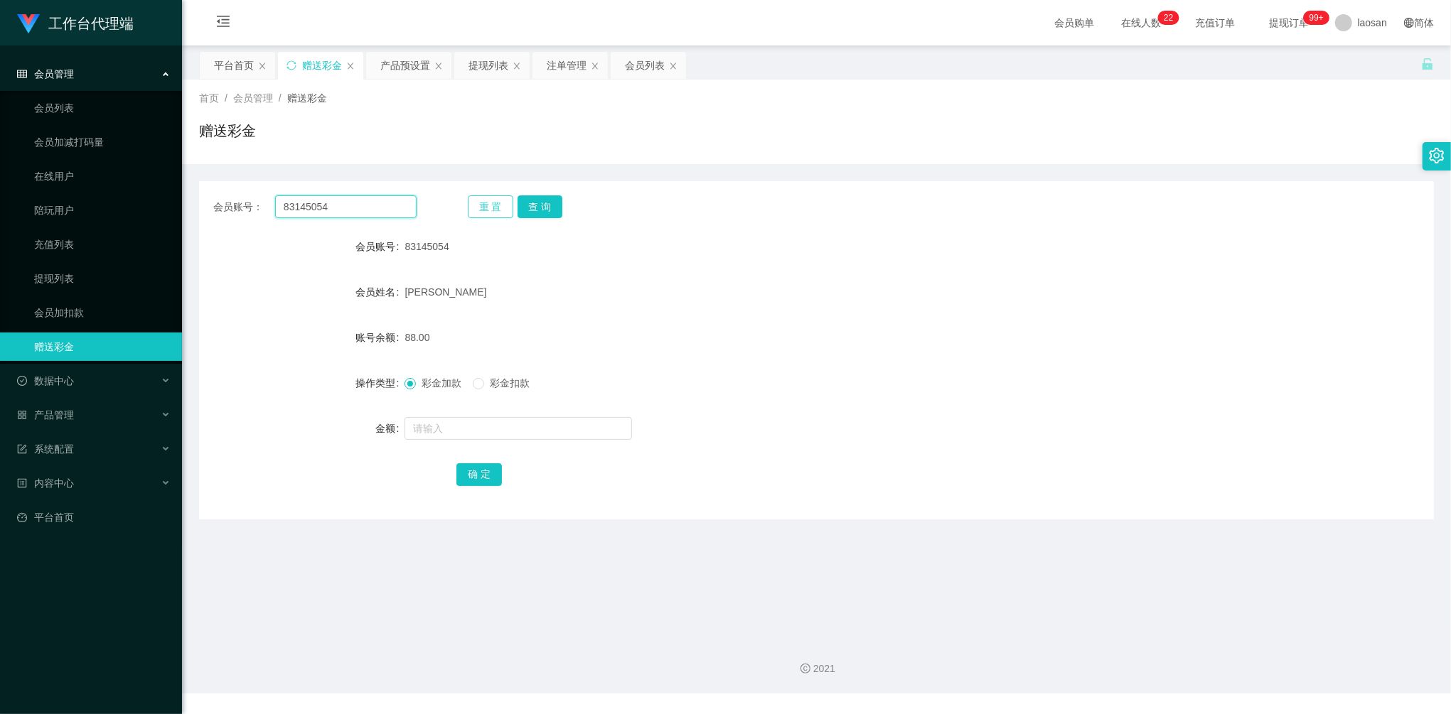
paste input "Grafton"
type input "Grafton"
drag, startPoint x: 547, startPoint y: 202, endPoint x: 539, endPoint y: 225, distance: 24.0
click at [547, 202] on button "查 询" at bounding box center [539, 206] width 45 height 23
click at [453, 424] on input "text" at bounding box center [517, 428] width 227 height 23
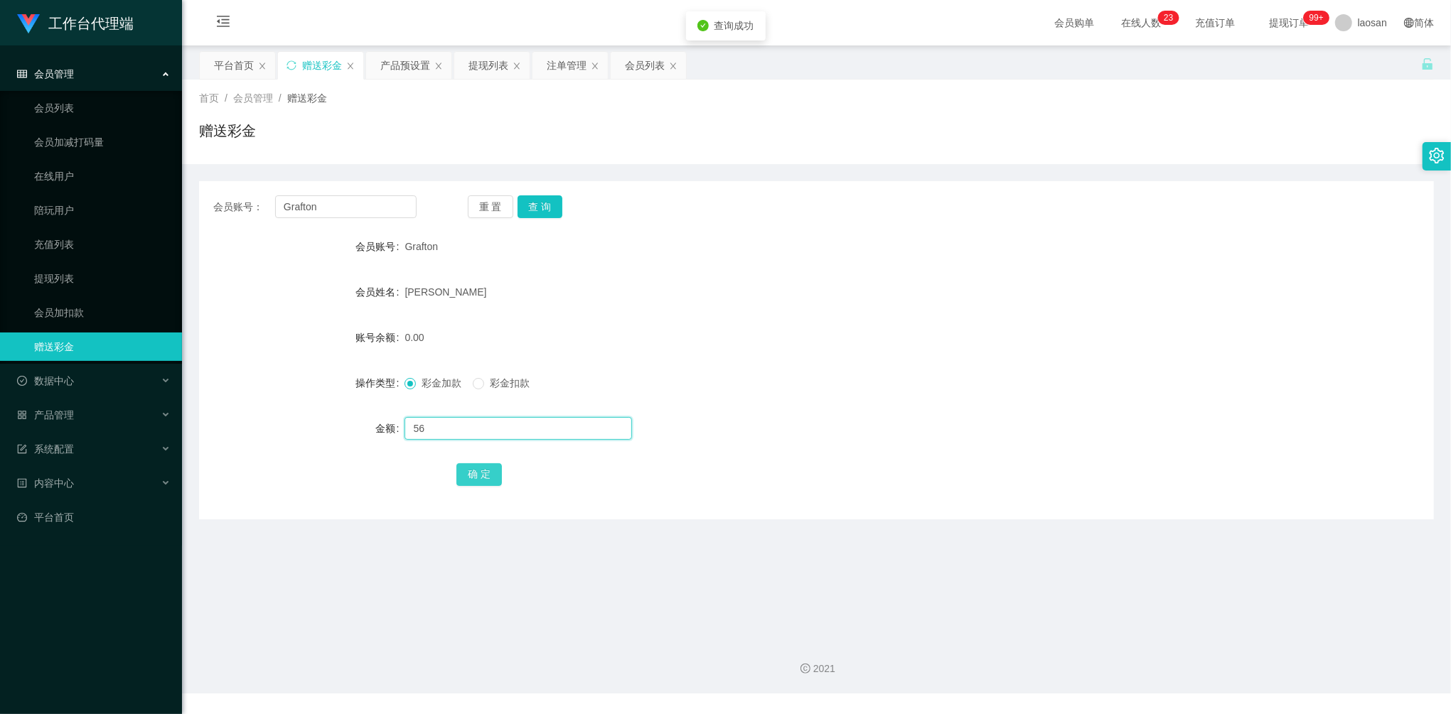
type input "56"
click at [486, 478] on button "确 定" at bounding box center [478, 474] width 45 height 23
drag, startPoint x: 350, startPoint y: 215, endPoint x: 178, endPoint y: 183, distance: 174.9
click at [179, 183] on section "工作台代理端 会员管理 会员列表 会员加减打码量 在线用户 陪玩用户 充值列表 提现列表 会员加扣款 赠送彩金 数据中心 产品管理 系统配置 内容中心 平台首…" at bounding box center [725, 347] width 1451 height 694
paste input "83099583"
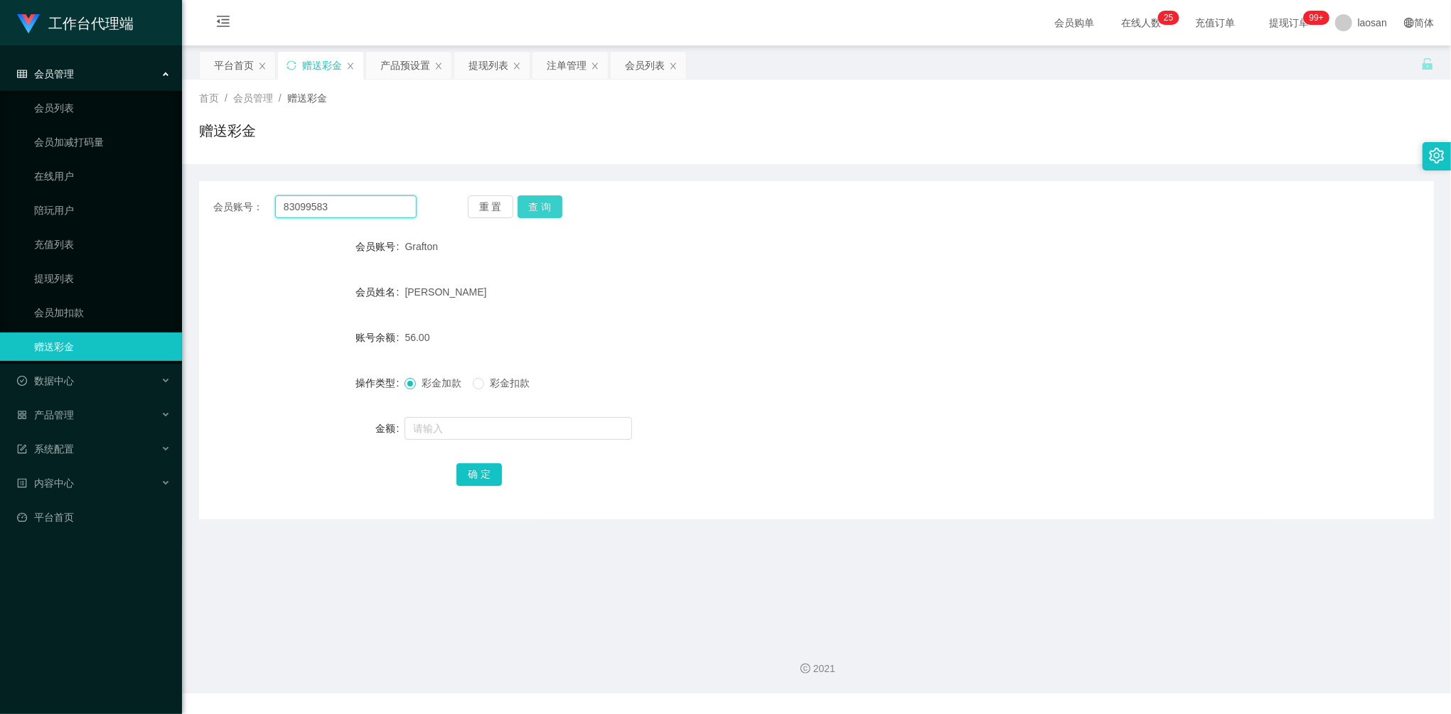
type input "83099583"
drag, startPoint x: 534, startPoint y: 209, endPoint x: 529, endPoint y: 227, distance: 19.1
click at [534, 209] on button "查 询" at bounding box center [539, 206] width 45 height 23
click at [458, 436] on input "text" at bounding box center [517, 428] width 227 height 23
type input "48"
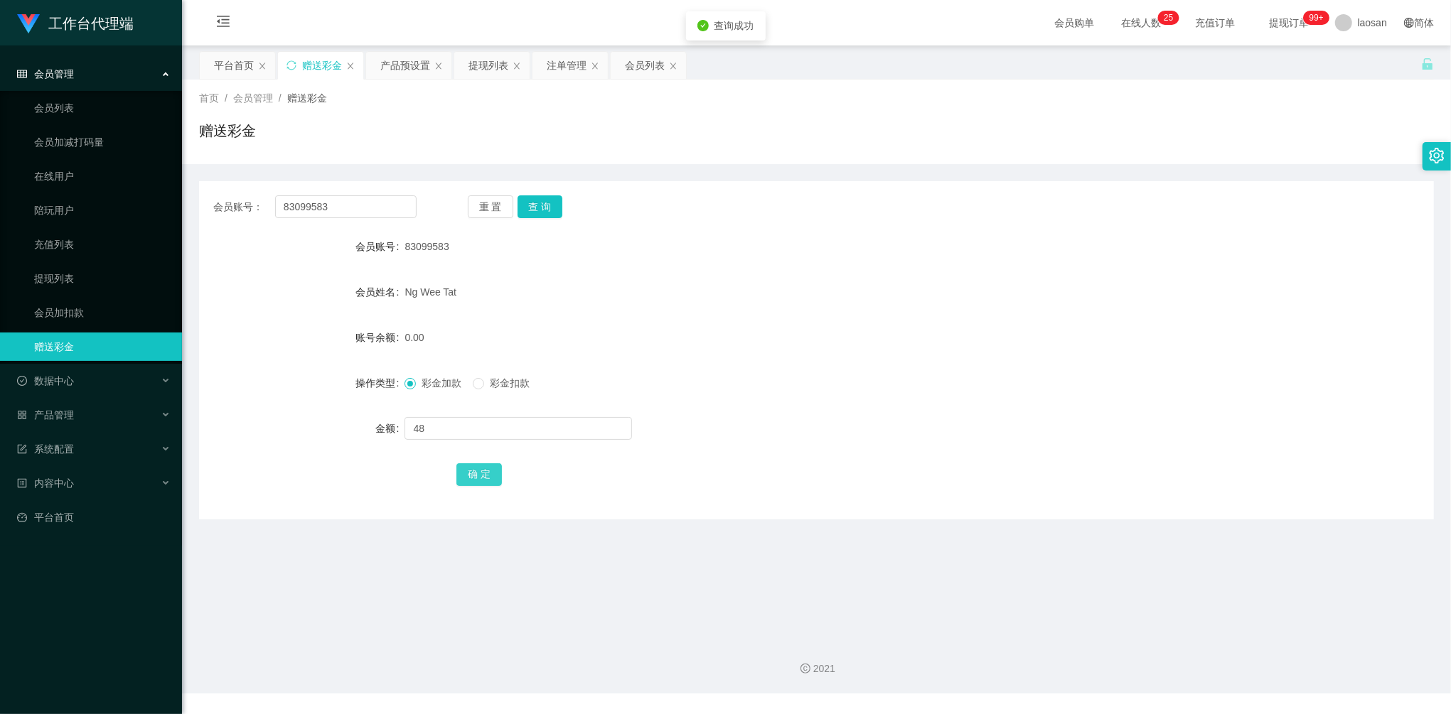
click at [482, 479] on button "确 定" at bounding box center [478, 474] width 45 height 23
click at [244, 188] on div "会员账号： 83099583 重 置 查 询 会员账号 83099583 会员姓名 [PERSON_NAME] Tat 账号余额 48.00 操作类型 彩金加…" at bounding box center [816, 350] width 1235 height 338
paste input "[PERSON_NAME]"
type input "[PERSON_NAME]"
click at [544, 212] on button "查 询" at bounding box center [539, 206] width 45 height 23
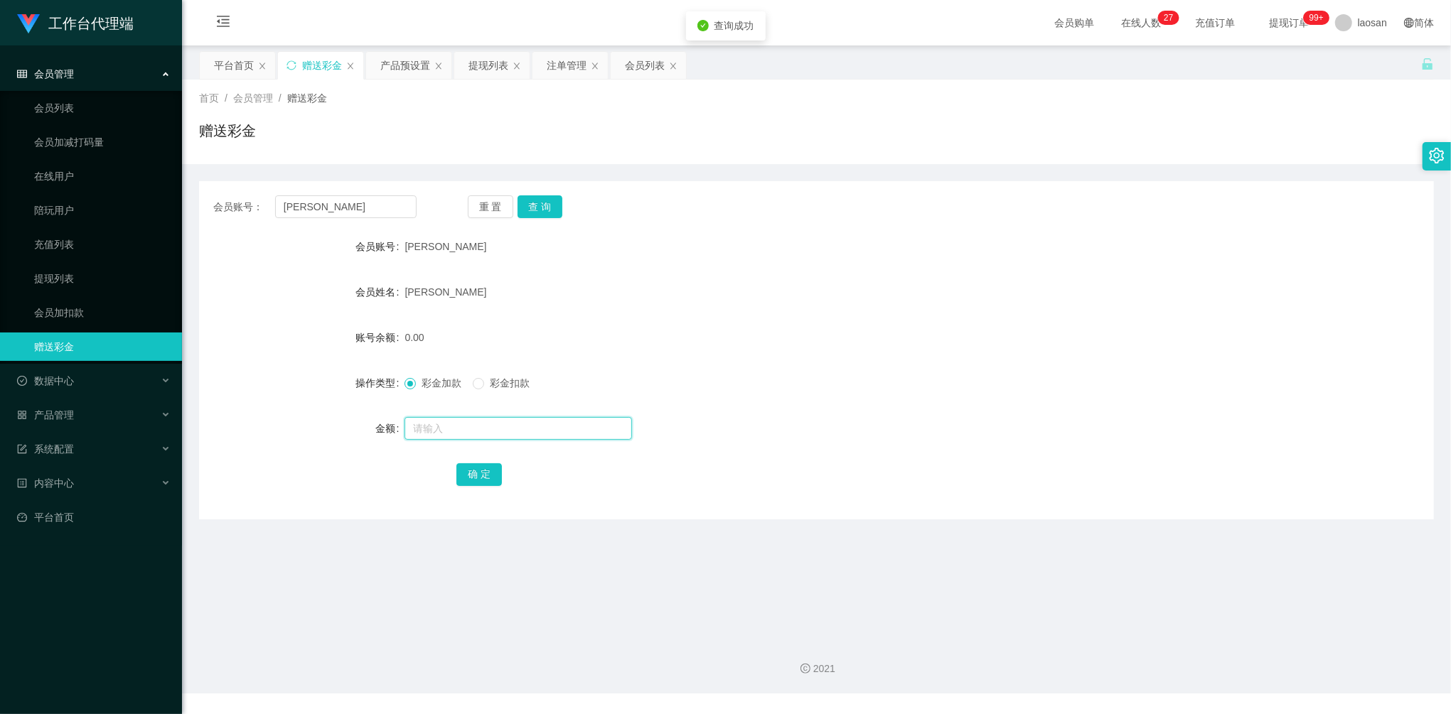
click at [448, 424] on input "text" at bounding box center [517, 428] width 227 height 23
type input "168"
click at [478, 473] on button "确 定" at bounding box center [478, 474] width 45 height 23
click at [495, 63] on div "提现列表" at bounding box center [488, 65] width 40 height 27
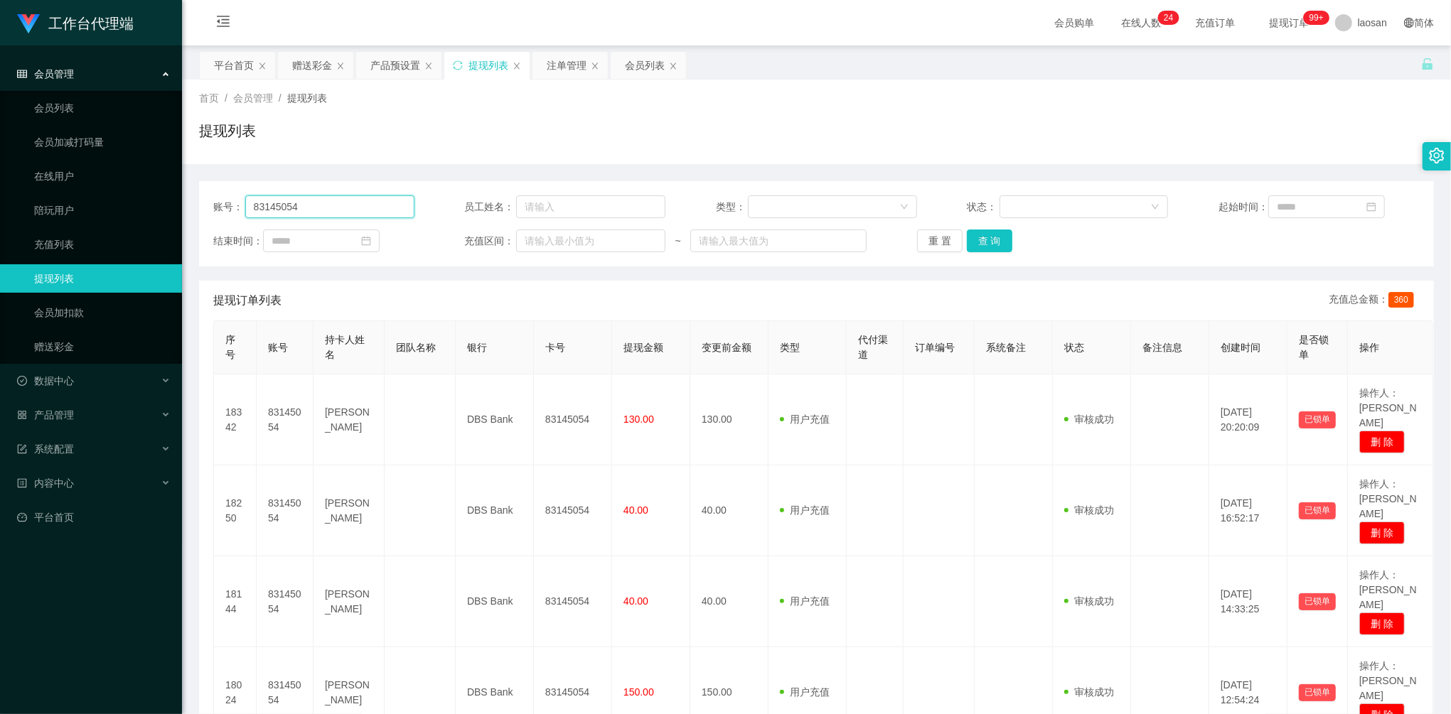
drag, startPoint x: 340, startPoint y: 203, endPoint x: 263, endPoint y: 200, distance: 76.8
click at [259, 200] on input "83145054" at bounding box center [329, 206] width 169 height 23
click at [350, 203] on input "83145054" at bounding box center [329, 206] width 169 height 23
drag, startPoint x: 374, startPoint y: 210, endPoint x: 205, endPoint y: 198, distance: 168.9
click at [205, 198] on div "账号： 83145054 员工姓名： 类型： 状态： 起始时间： 结束时间： 充值区间： ~ 重 置 查 询" at bounding box center [816, 223] width 1235 height 85
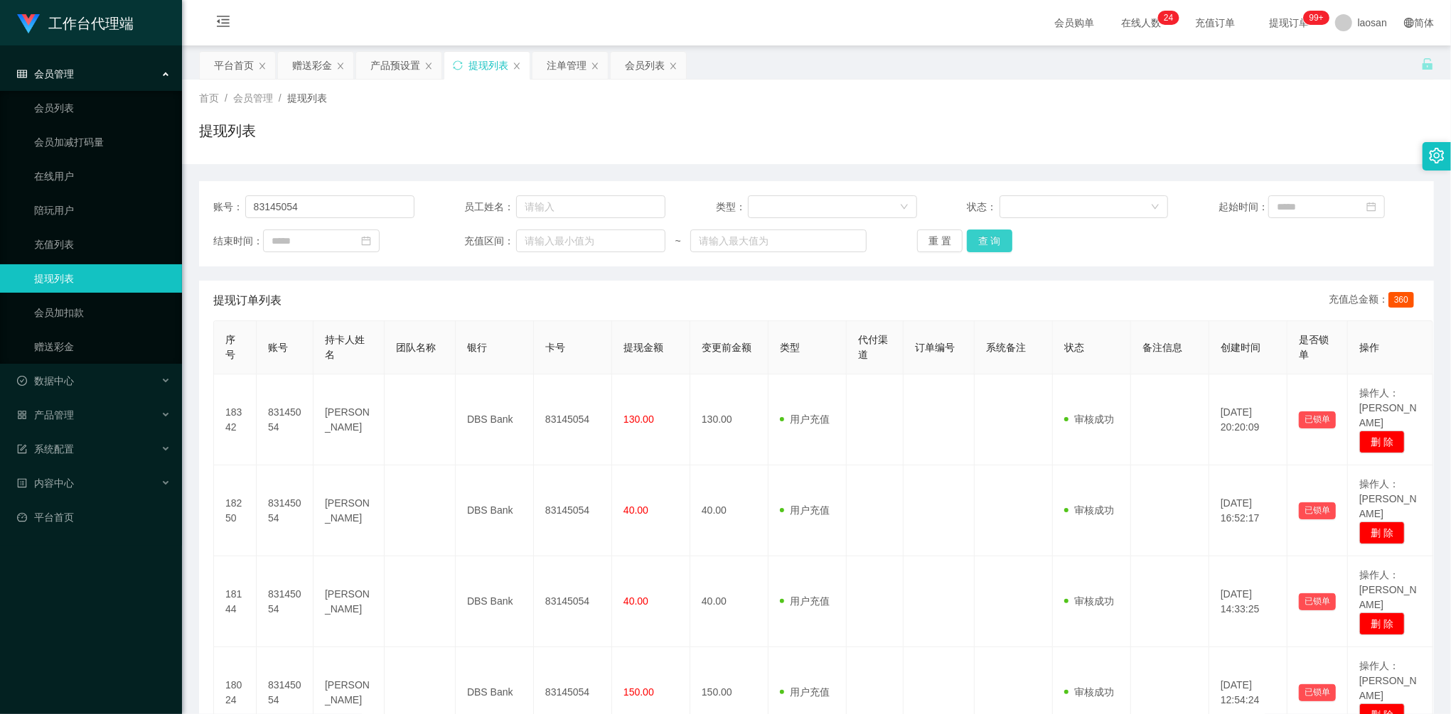
drag, startPoint x: 984, startPoint y: 239, endPoint x: 1018, endPoint y: 259, distance: 39.3
click at [984, 239] on button "查 询" at bounding box center [989, 241] width 45 height 23
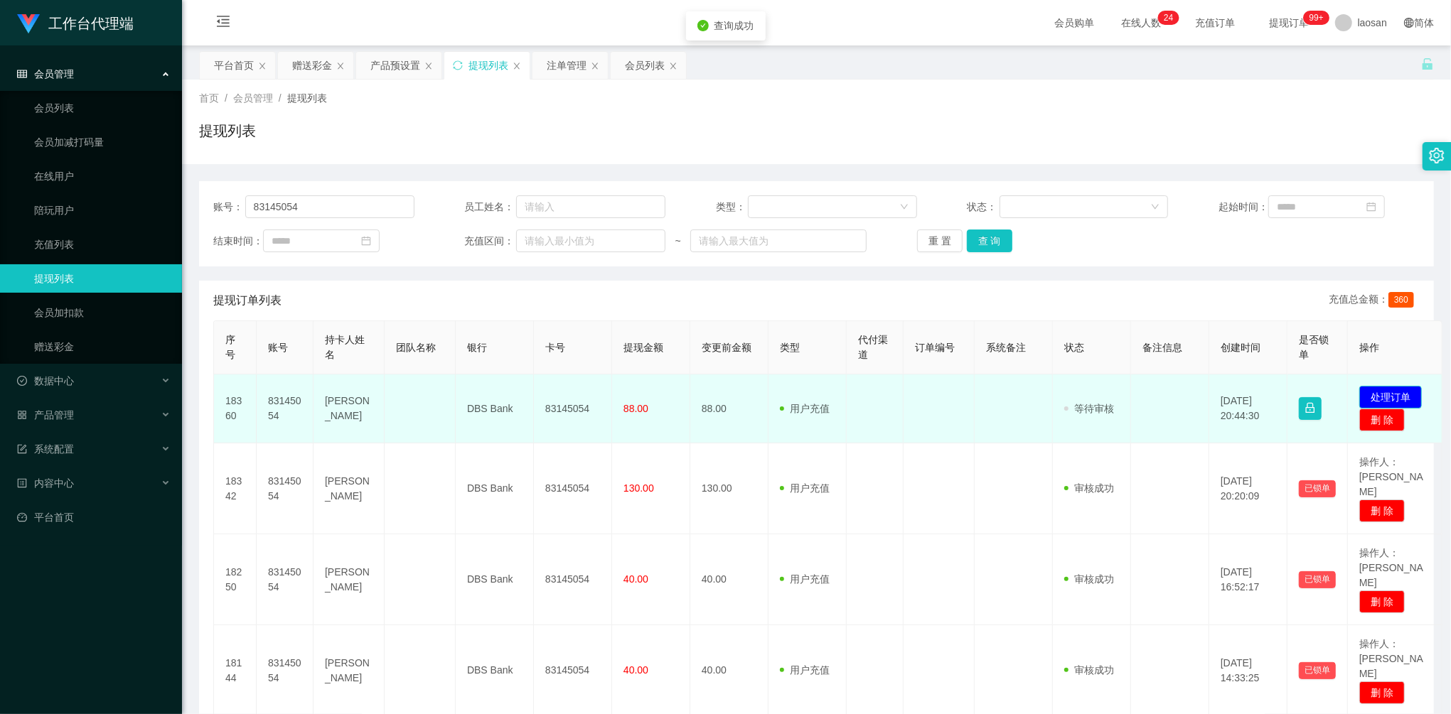
click at [1407, 387] on button "处理订单" at bounding box center [1390, 397] width 63 height 23
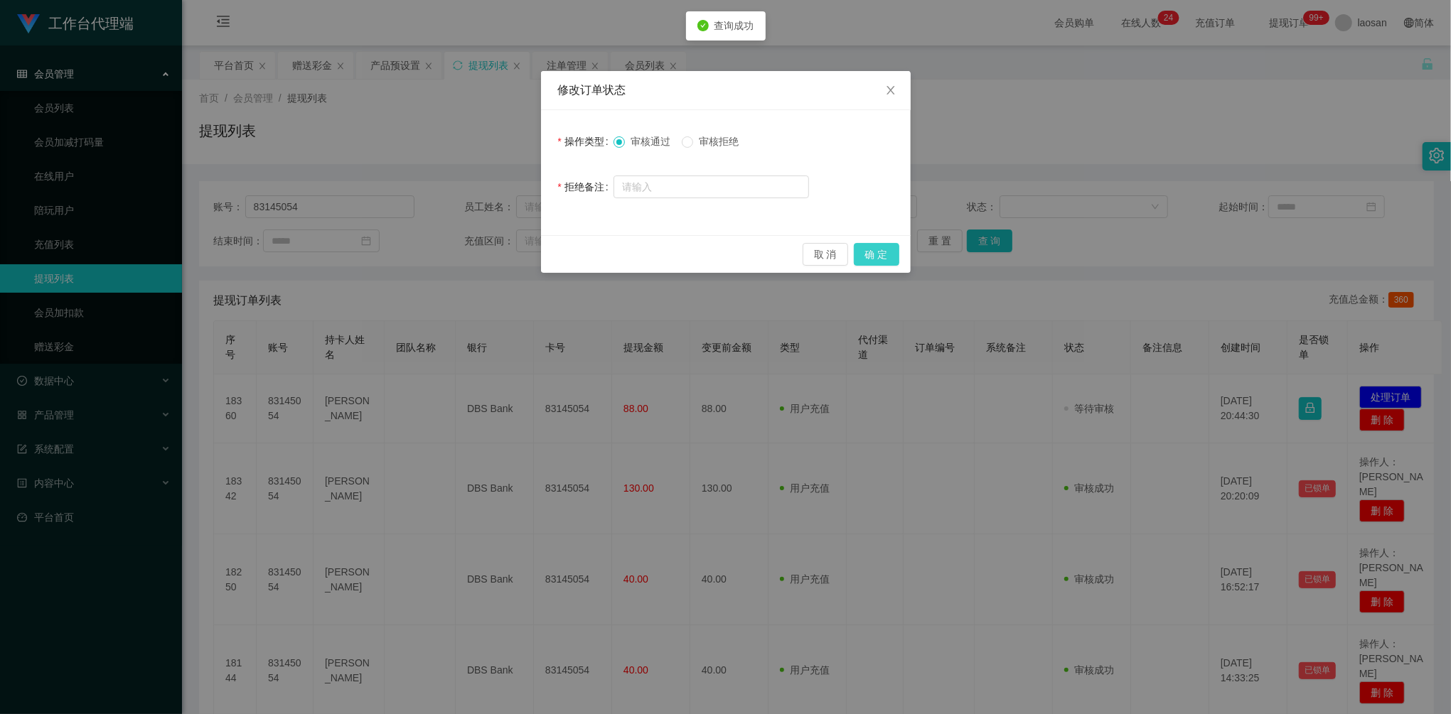
click at [888, 251] on button "确 定" at bounding box center [876, 254] width 45 height 23
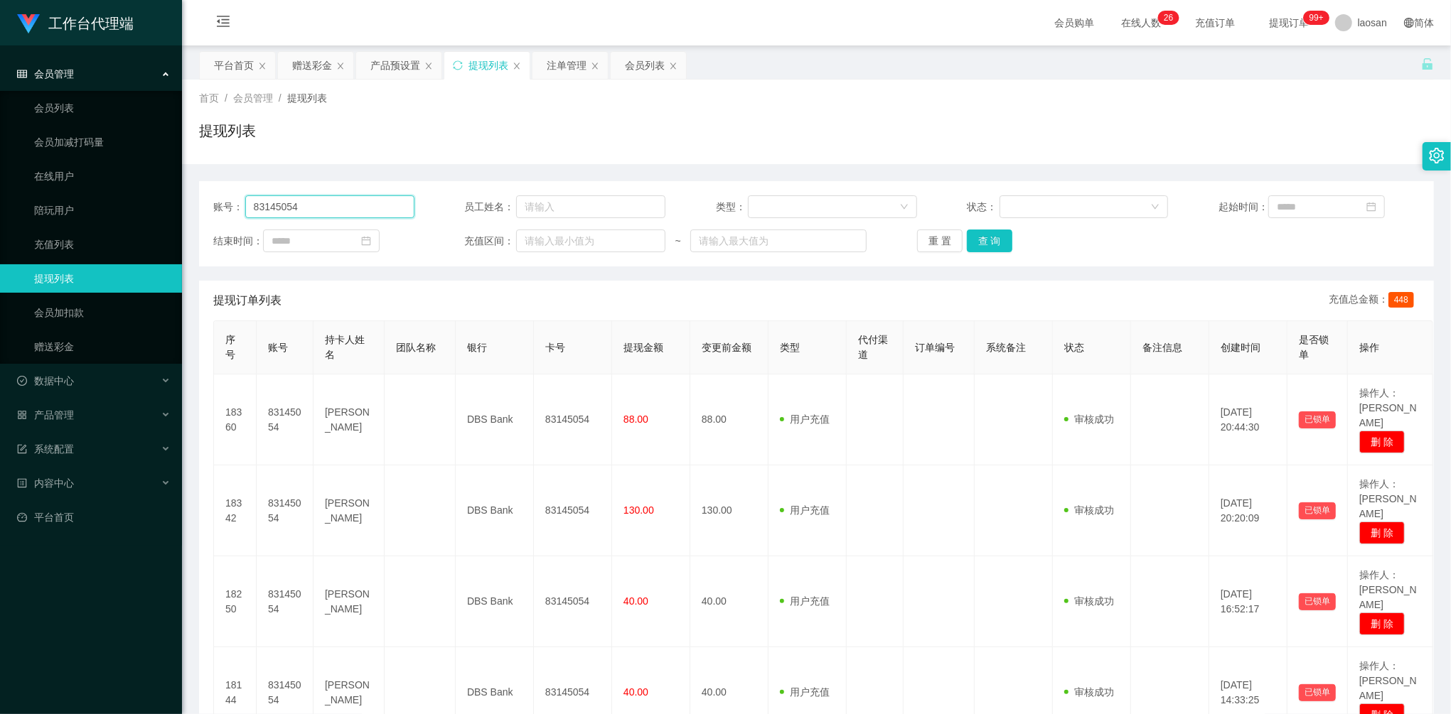
drag, startPoint x: 268, startPoint y: 200, endPoint x: 196, endPoint y: 190, distance: 72.5
click at [197, 192] on main "关闭左侧 关闭右侧 关闭其它 刷新页面 平台首页 赠送彩金 产品预设置 提现列表 注单管理 会员列表 首页 / 会员管理 / 提现列表 / 提现列表 账号： …" at bounding box center [816, 459] width 1269 height 829
paste input "099583"
click at [993, 253] on div "账号： 83099583 员工姓名： 类型： 状态： 起始时间： 结束时间： 充值区间： ~ 重 置 查 询" at bounding box center [816, 223] width 1235 height 85
click at [992, 248] on button "查 询" at bounding box center [989, 241] width 45 height 23
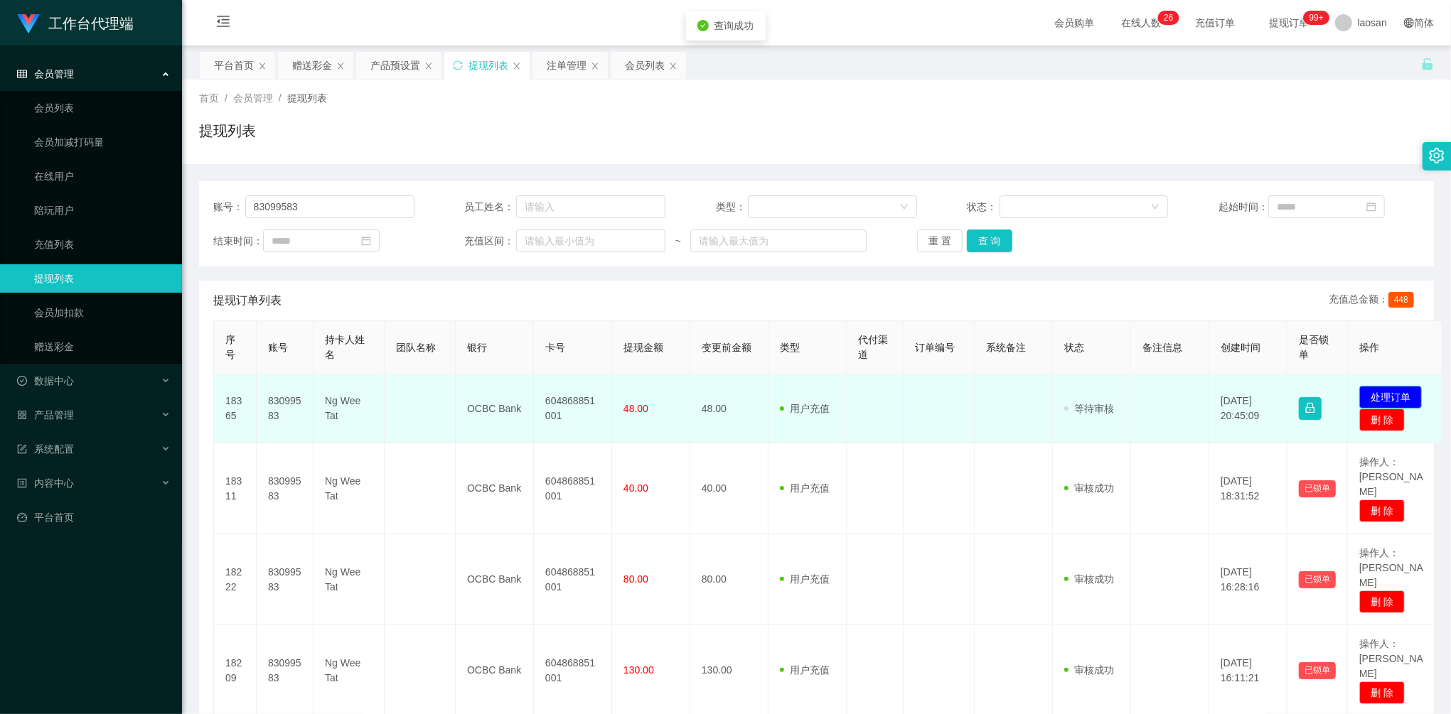
click at [1390, 389] on button "处理订单" at bounding box center [1390, 397] width 63 height 23
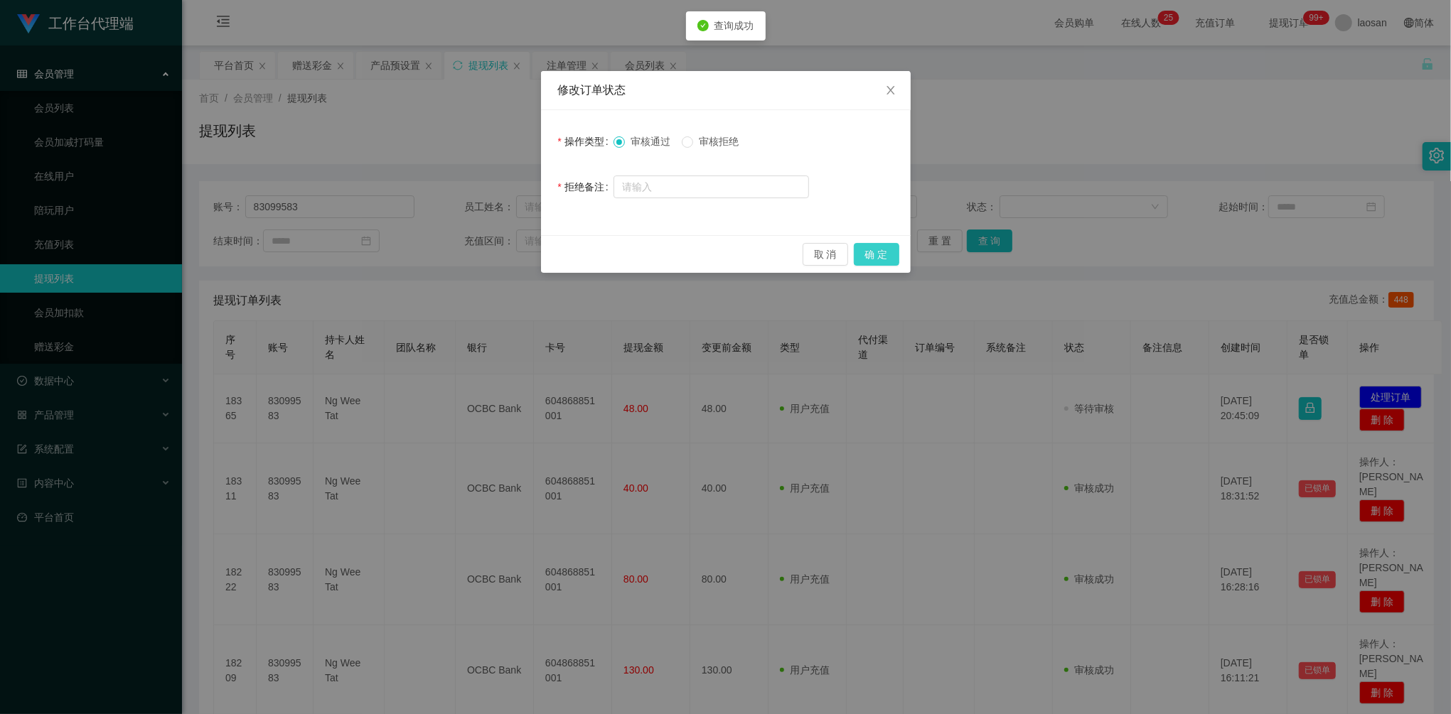
click at [886, 259] on button "确 定" at bounding box center [876, 254] width 45 height 23
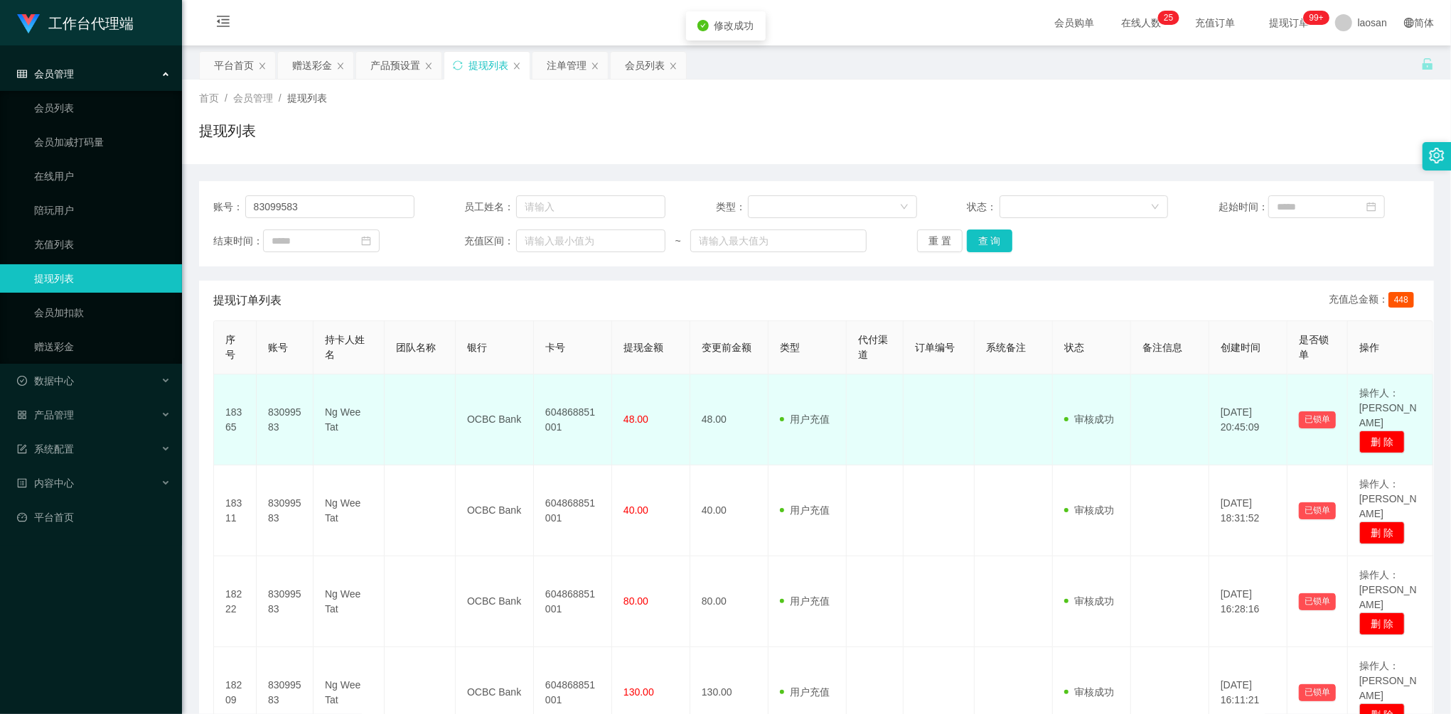
click at [570, 404] on td "604868851001" at bounding box center [573, 420] width 78 height 91
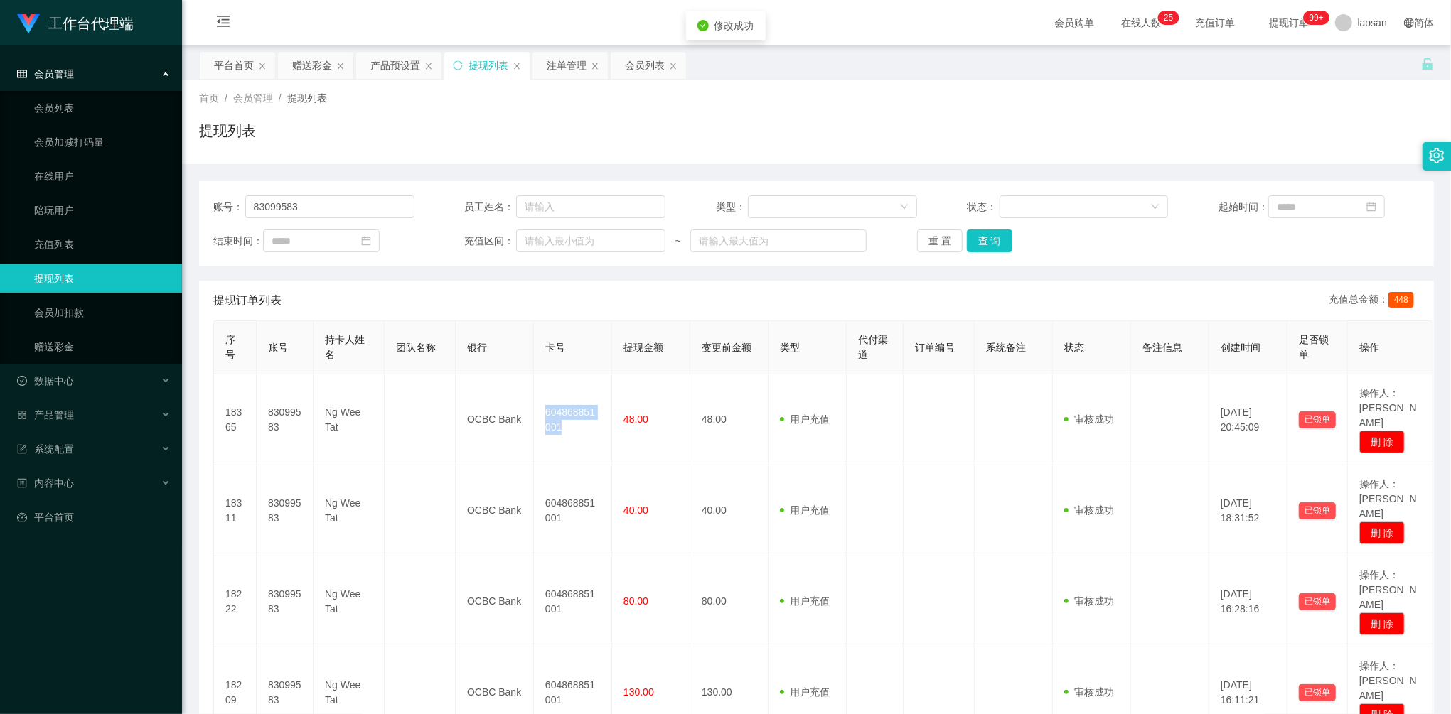
copy td "604868851001"
drag, startPoint x: 330, startPoint y: 197, endPoint x: 739, endPoint y: 212, distance: 409.6
click at [168, 188] on section "工作台代理端 会员管理 会员列表 会员加减打码量 在线用户 陪玩用户 充值列表 提现列表 会员加扣款 赠送彩金 数据中心 产品管理 系统配置 内容中心 平台首…" at bounding box center [725, 470] width 1451 height 941
paste input "[PERSON_NAME]"
click at [989, 248] on button "查 询" at bounding box center [989, 241] width 45 height 23
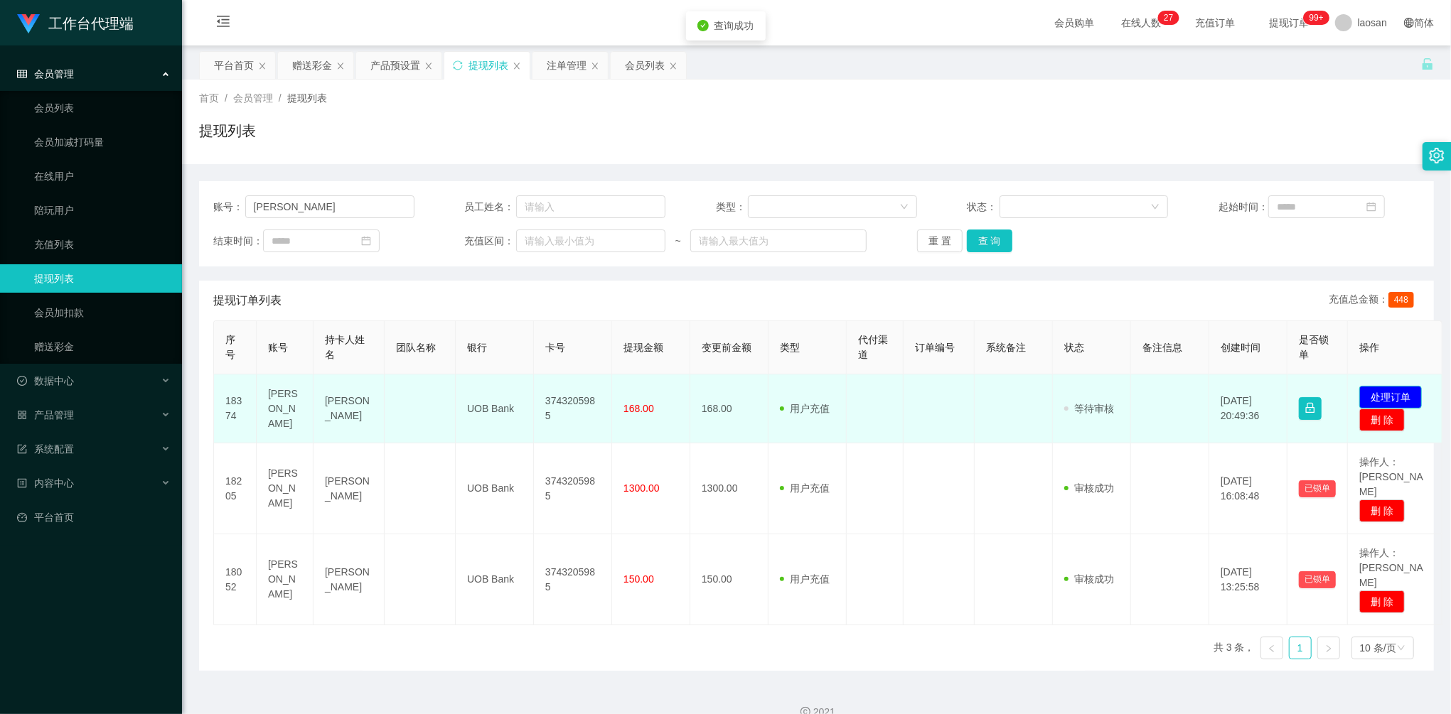
click at [1375, 401] on button "处理订单" at bounding box center [1390, 397] width 63 height 23
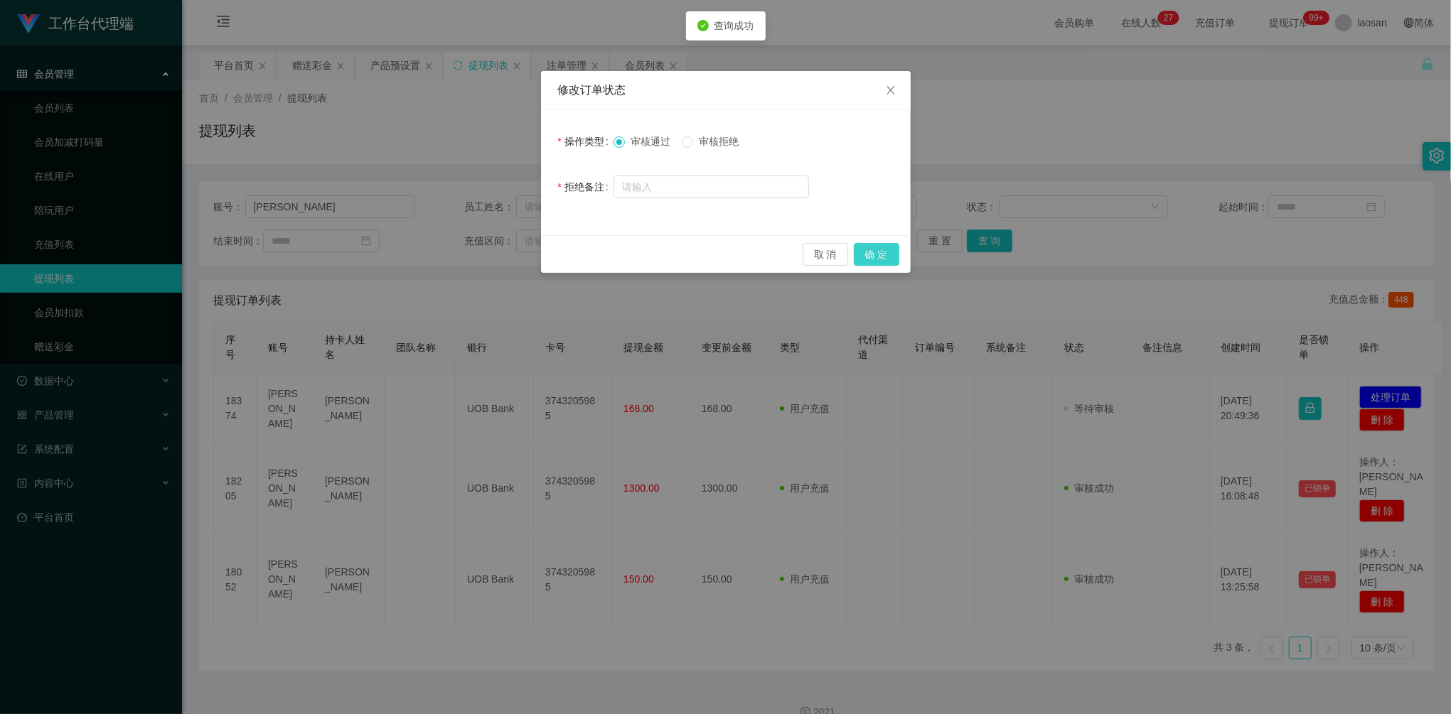
click at [863, 245] on button "确 定" at bounding box center [876, 254] width 45 height 23
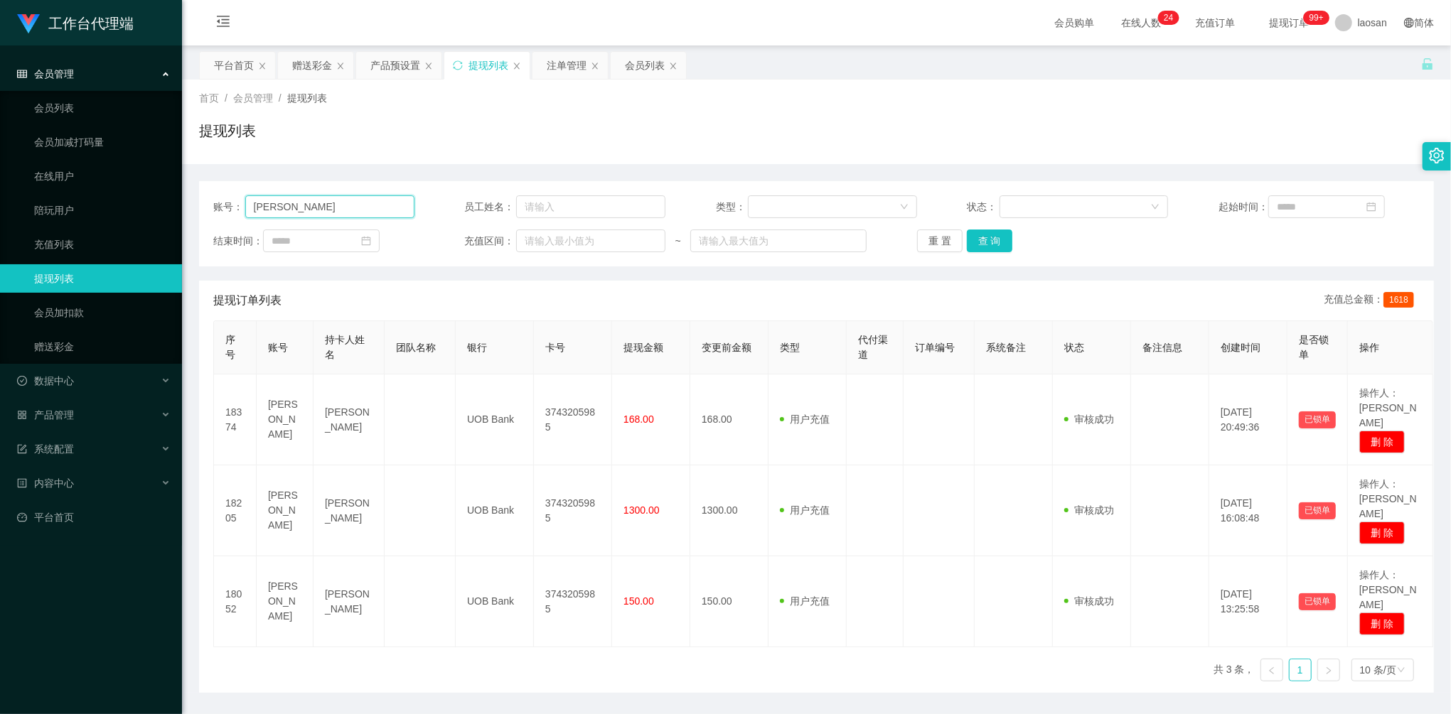
drag, startPoint x: 308, startPoint y: 202, endPoint x: 212, endPoint y: 202, distance: 95.9
click at [196, 188] on main "关闭左侧 关闭右侧 关闭其它 刷新页面 平台首页 赠送彩金 产品预设置 提现列表 注单管理 会员列表 首页 / 会员管理 / 提现列表 / 提现列表 账号： …" at bounding box center [816, 368] width 1269 height 647
paste input "Grafton"
click at [982, 235] on button "查 询" at bounding box center [989, 241] width 45 height 23
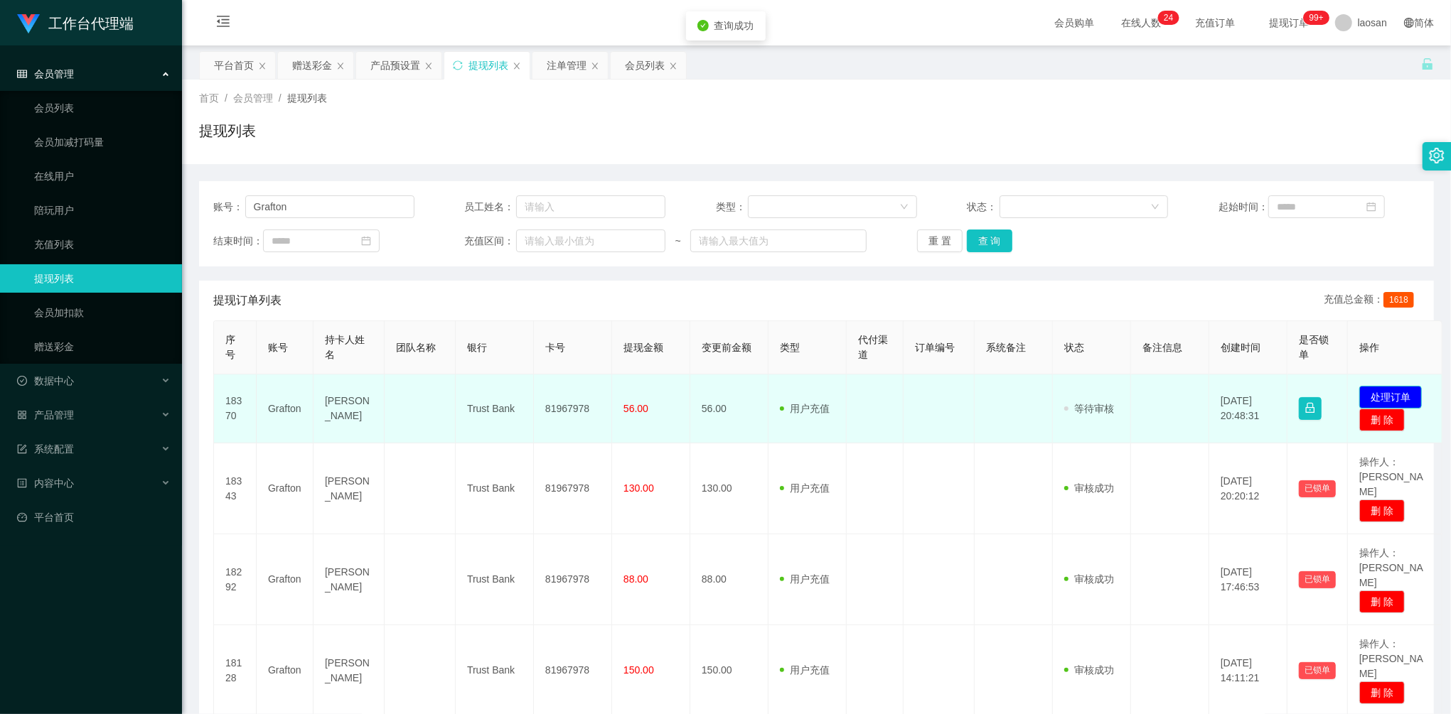
click at [1393, 389] on button "处理订单" at bounding box center [1390, 397] width 63 height 23
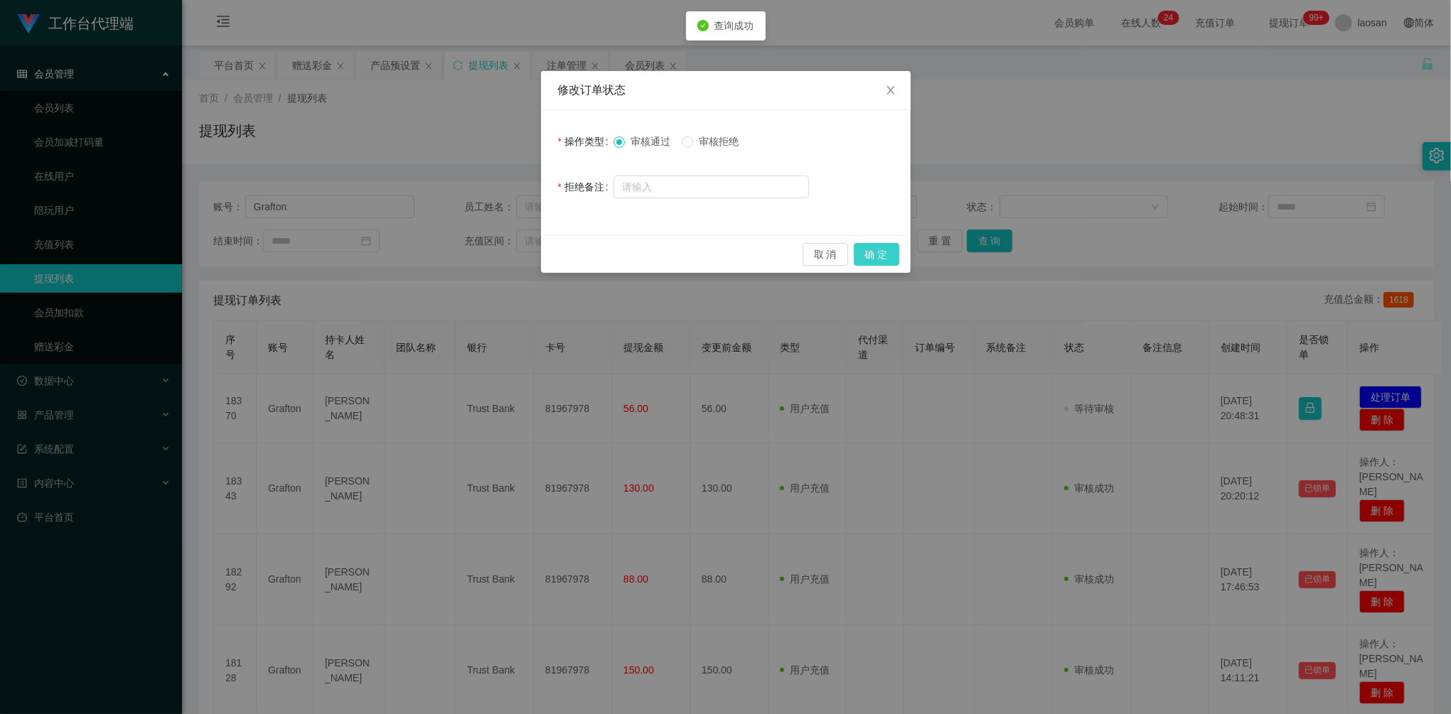
click at [887, 253] on button "确 定" at bounding box center [876, 254] width 45 height 23
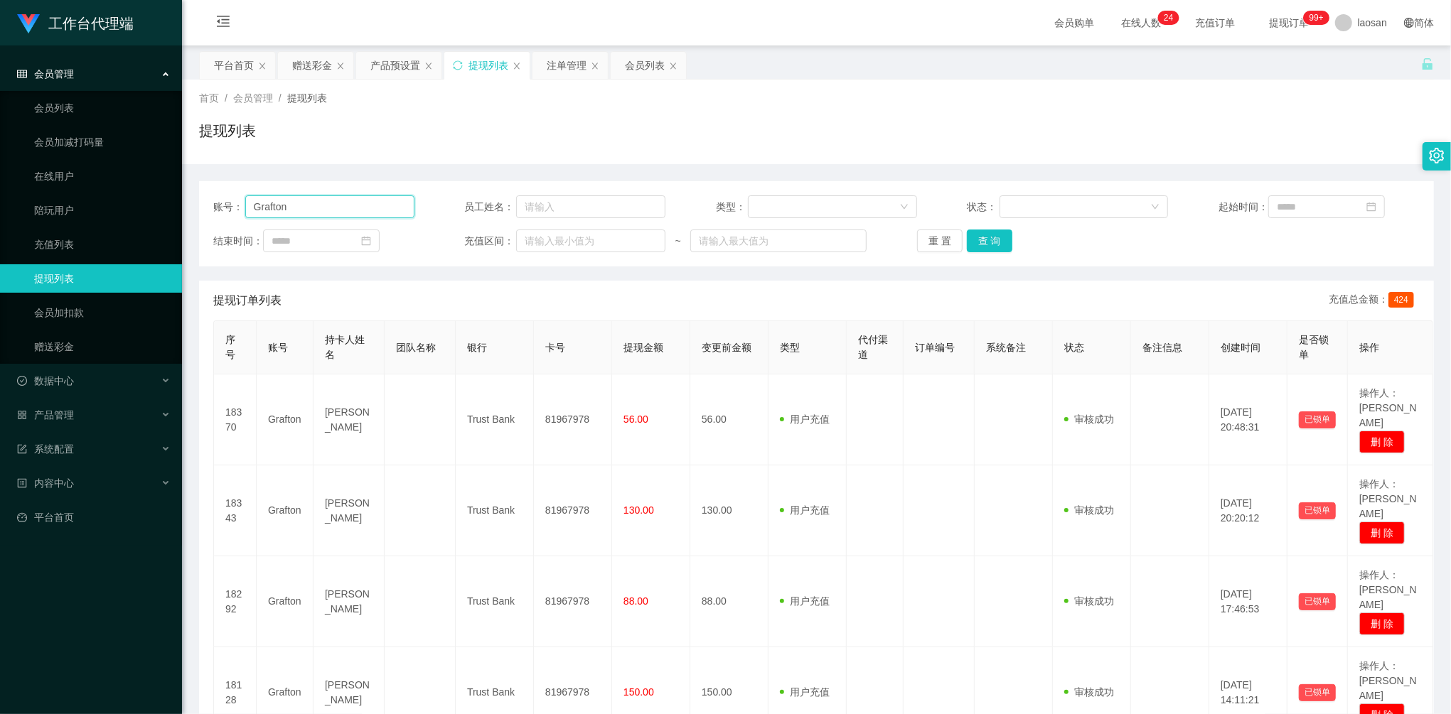
drag, startPoint x: 365, startPoint y: 197, endPoint x: 225, endPoint y: 191, distance: 139.4
click at [162, 190] on section "工作台代理端 会员管理 会员列表 会员加减打码量 在线用户 陪玩用户 充值列表 提现列表 会员加扣款 赠送彩金 数据中心 产品管理 系统配置 内容中心 平台首…" at bounding box center [725, 425] width 1451 height 850
paste input "83998364"
type input "83998364"
click at [991, 248] on button "查 询" at bounding box center [989, 241] width 45 height 23
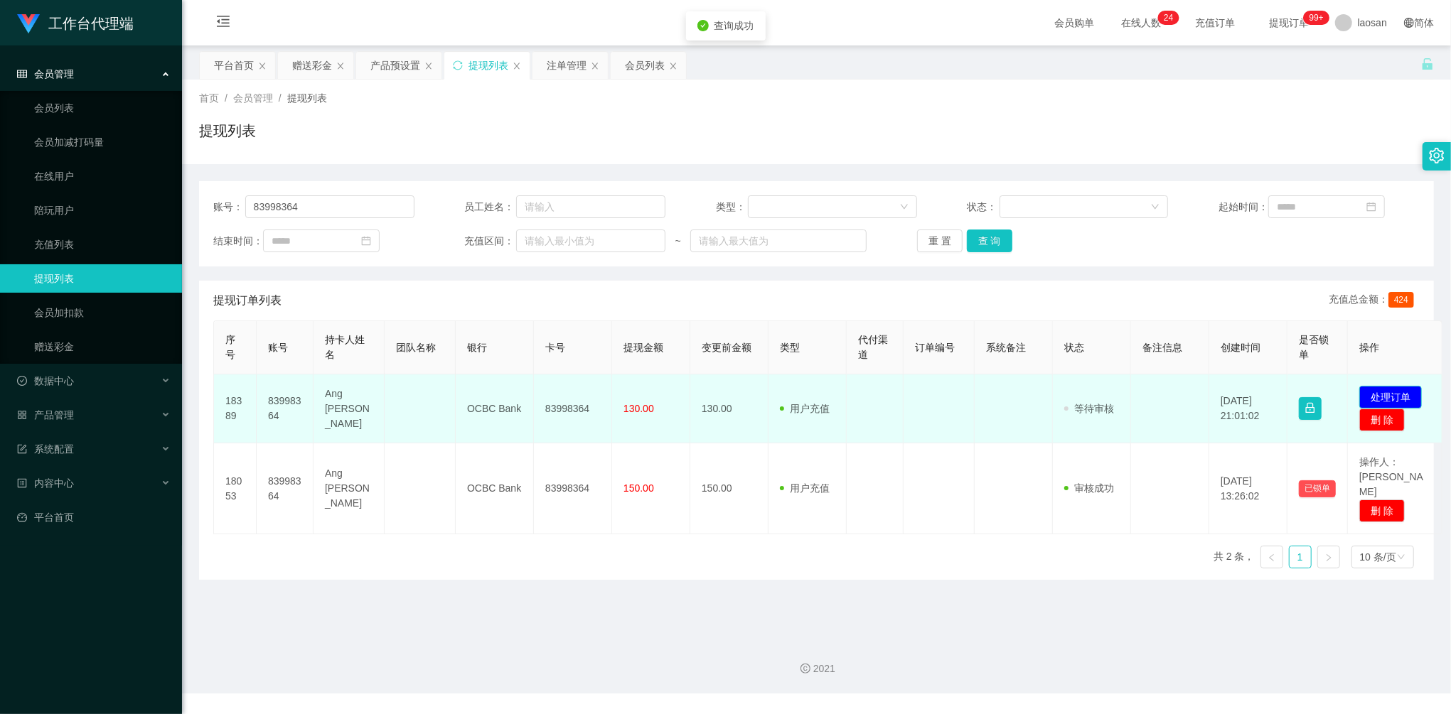
click at [1372, 390] on button "处理订单" at bounding box center [1390, 397] width 63 height 23
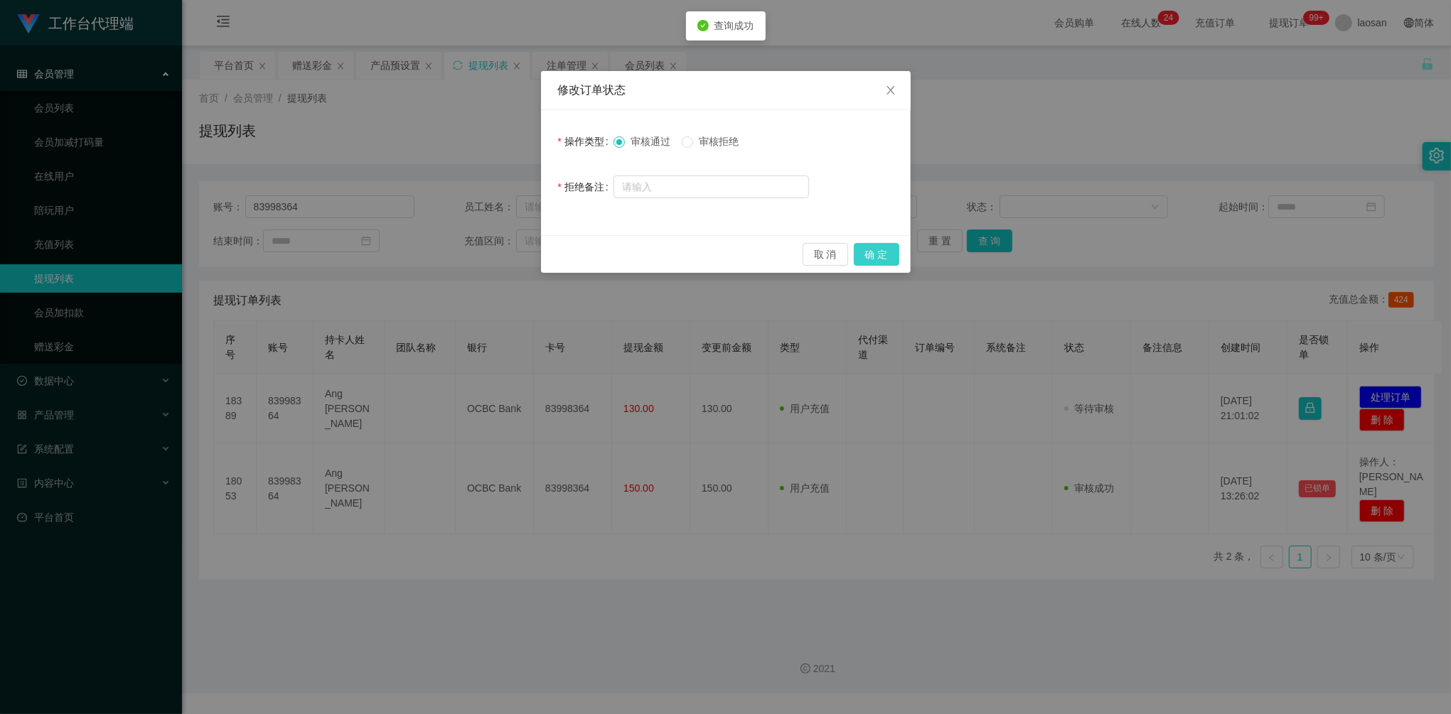
click at [882, 254] on button "确 定" at bounding box center [876, 254] width 45 height 23
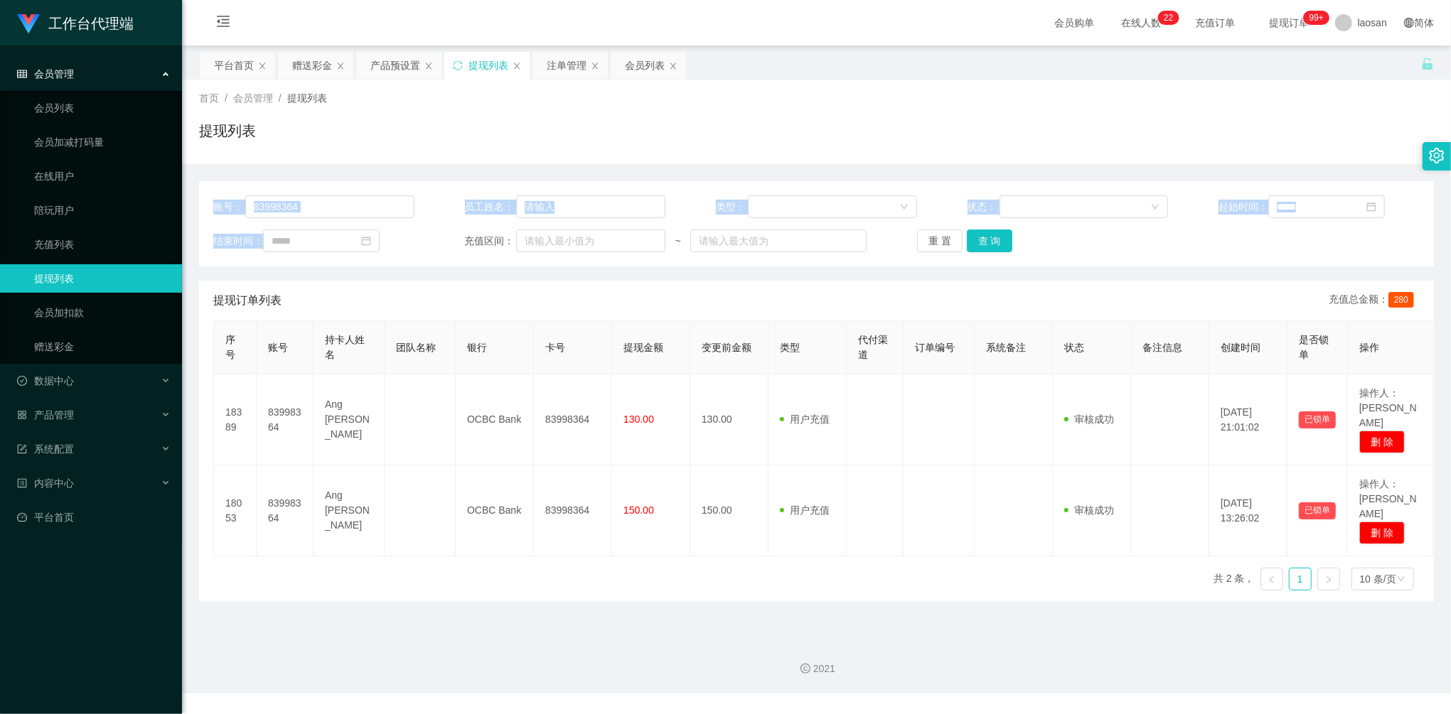
drag, startPoint x: 316, startPoint y: 209, endPoint x: 229, endPoint y: 195, distance: 87.9
click at [229, 195] on div "账号： 83998364 员工姓名： 类型： 状态： 起始时间： 结束时间： 充值区间： ~ 重 置 查 询" at bounding box center [816, 223] width 1235 height 85
drag, startPoint x: 229, startPoint y: 195, endPoint x: 360, endPoint y: 210, distance: 131.7
click at [360, 210] on input "83998364" at bounding box center [329, 206] width 169 height 23
click at [212, 202] on div "账号： 83998364 员工姓名： 类型： 状态： 起始时间： 结束时间： 充值区间： ~ 重 置 查 询" at bounding box center [816, 223] width 1235 height 85
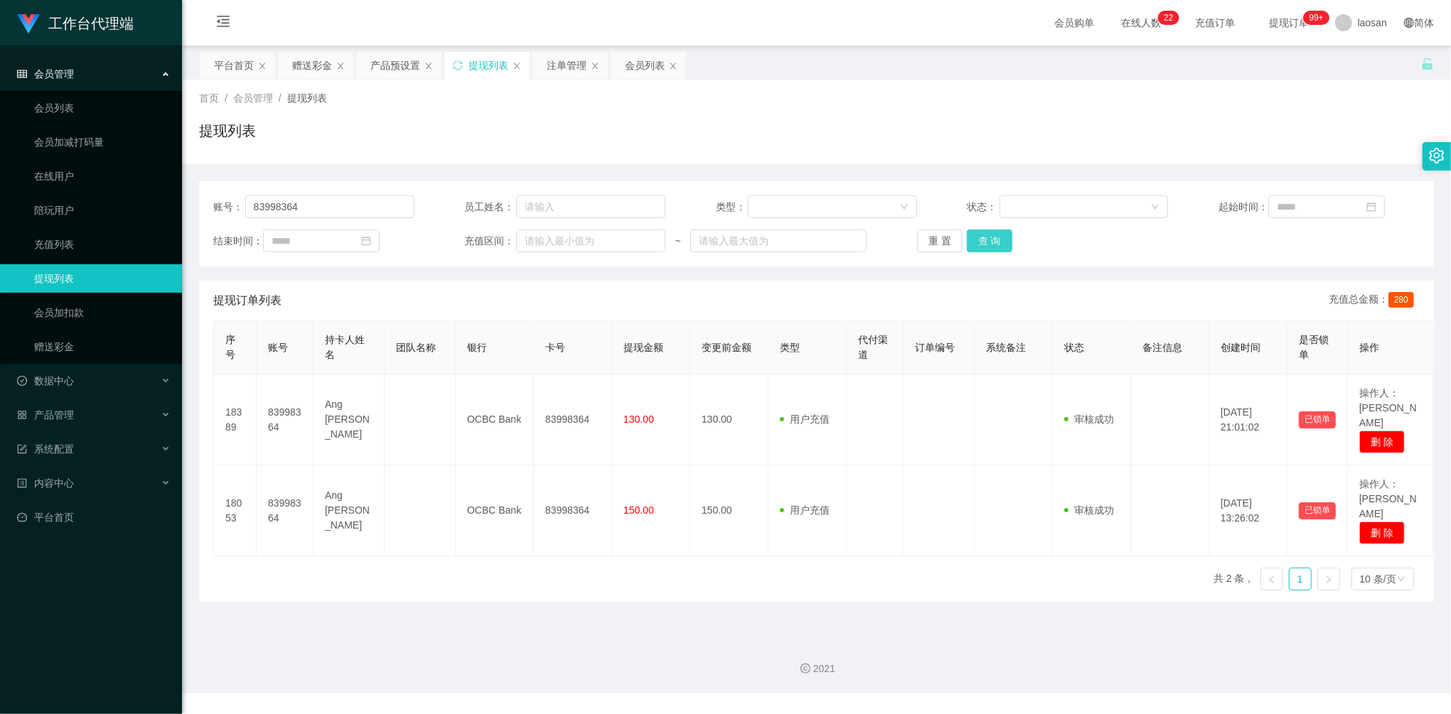
click at [984, 239] on button "查 询" at bounding box center [989, 241] width 45 height 23
drag, startPoint x: 348, startPoint y: 215, endPoint x: 212, endPoint y: 195, distance: 137.2
click at [212, 195] on div "账号： 83998364 员工姓名： 类型： 状态： 起始时间： 结束时间： 充值区间： ~ 重 置 查 询" at bounding box center [816, 223] width 1235 height 85
click at [306, 80] on div "首页 / 会员管理 / 提现列表 / 提现列表" at bounding box center [816, 122] width 1269 height 85
click at [311, 74] on div "赠送彩金" at bounding box center [312, 65] width 40 height 27
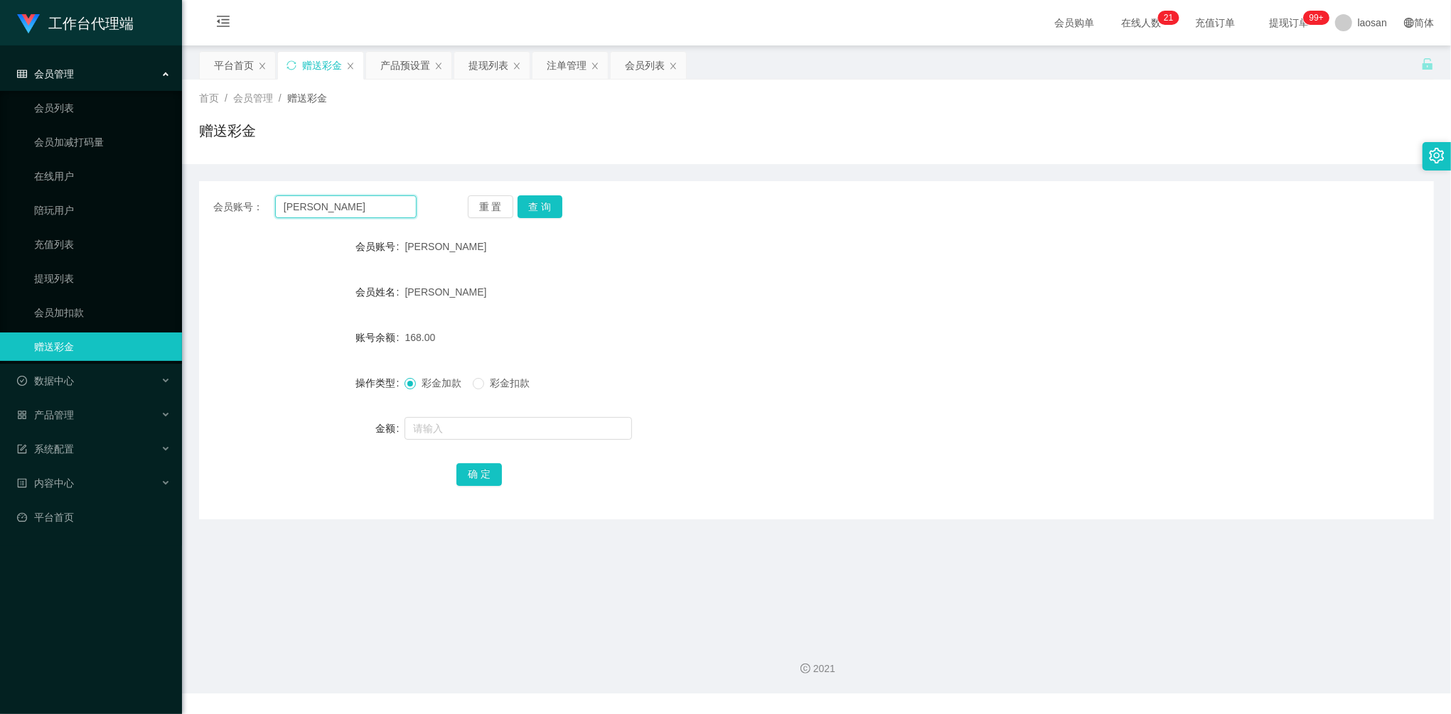
click at [186, 191] on main "关闭左侧 关闭右侧 关闭其它 刷新页面 平台首页 赠送彩金 产品预设置 提现列表 注单管理 会员列表 首页 / 会员管理 / 赠送彩金 / 赠送彩金 会员账号…" at bounding box center [816, 336] width 1269 height 582
paste input "83998364"
type input "83998364"
click at [529, 213] on button "查 询" at bounding box center [539, 206] width 45 height 23
click at [490, 428] on input "text" at bounding box center [517, 428] width 227 height 23
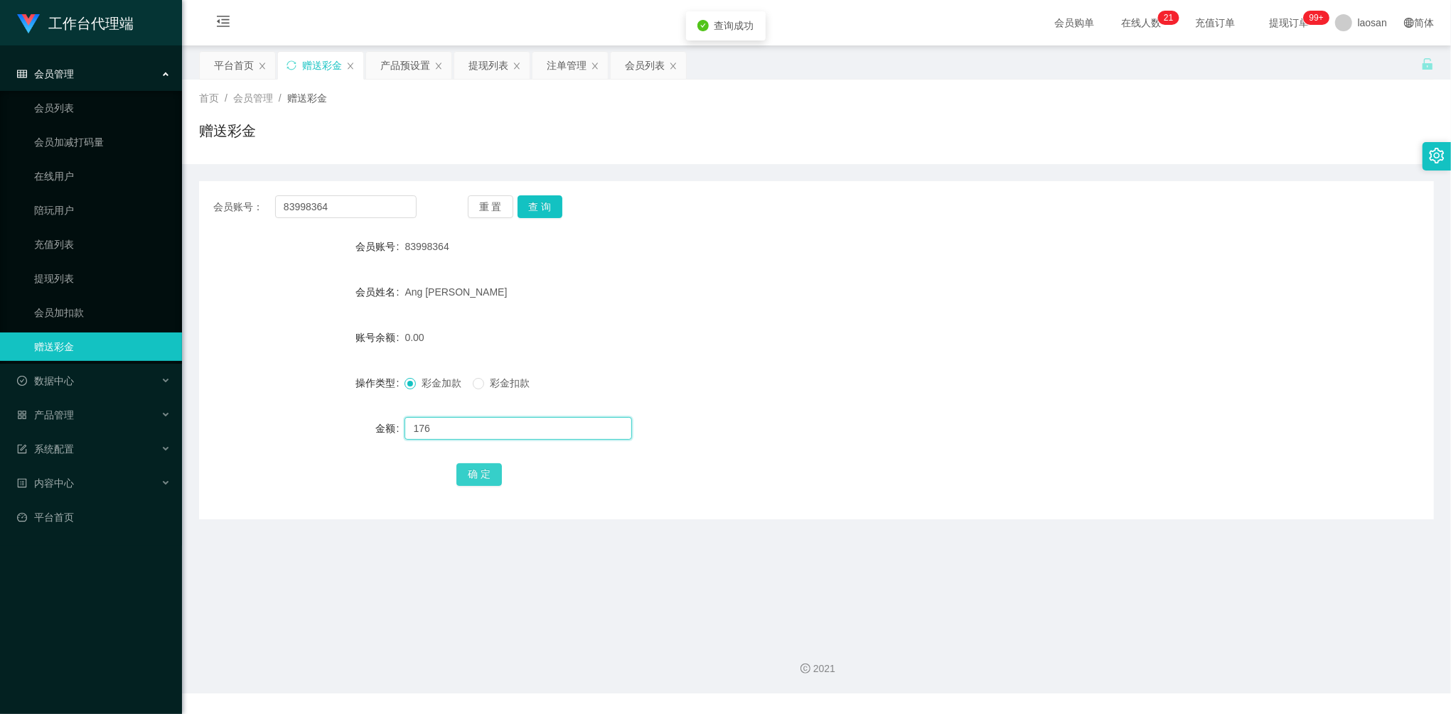
type input "176"
click at [480, 464] on button "确 定" at bounding box center [478, 474] width 45 height 23
click at [487, 68] on div "提现列表" at bounding box center [488, 65] width 40 height 27
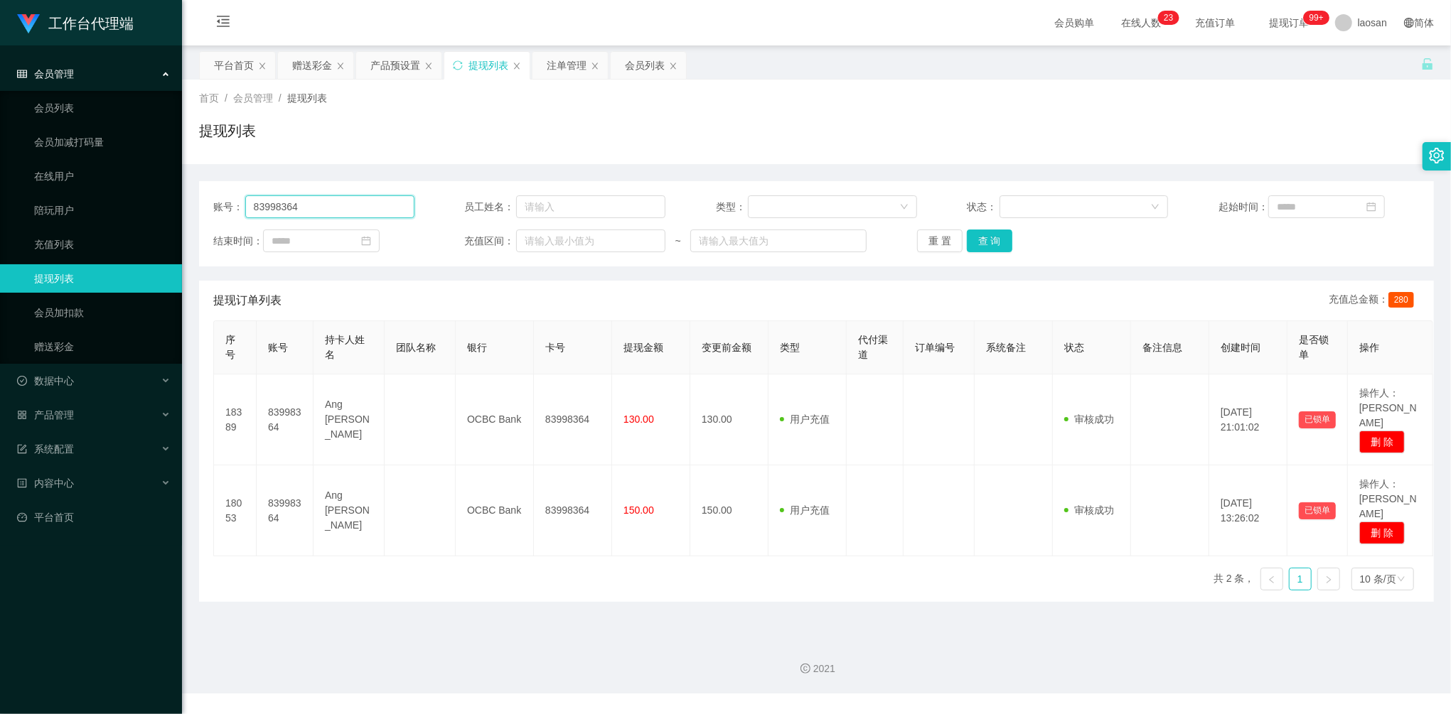
drag, startPoint x: 365, startPoint y: 205, endPoint x: 198, endPoint y: 172, distance: 170.3
click at [198, 172] on main "关闭左侧 关闭右侧 关闭其它 刷新页面 平台首页 赠送彩金 产品预设置 提现列表 注单管理 会员列表 首页 / 会员管理 / 提现列表 / 提现列表 账号： …" at bounding box center [816, 336] width 1269 height 582
click at [988, 244] on button "查 询" at bounding box center [989, 241] width 45 height 23
click at [989, 237] on button "查 询" at bounding box center [989, 241] width 45 height 23
drag, startPoint x: 326, startPoint y: 200, endPoint x: 603, endPoint y: 194, distance: 277.2
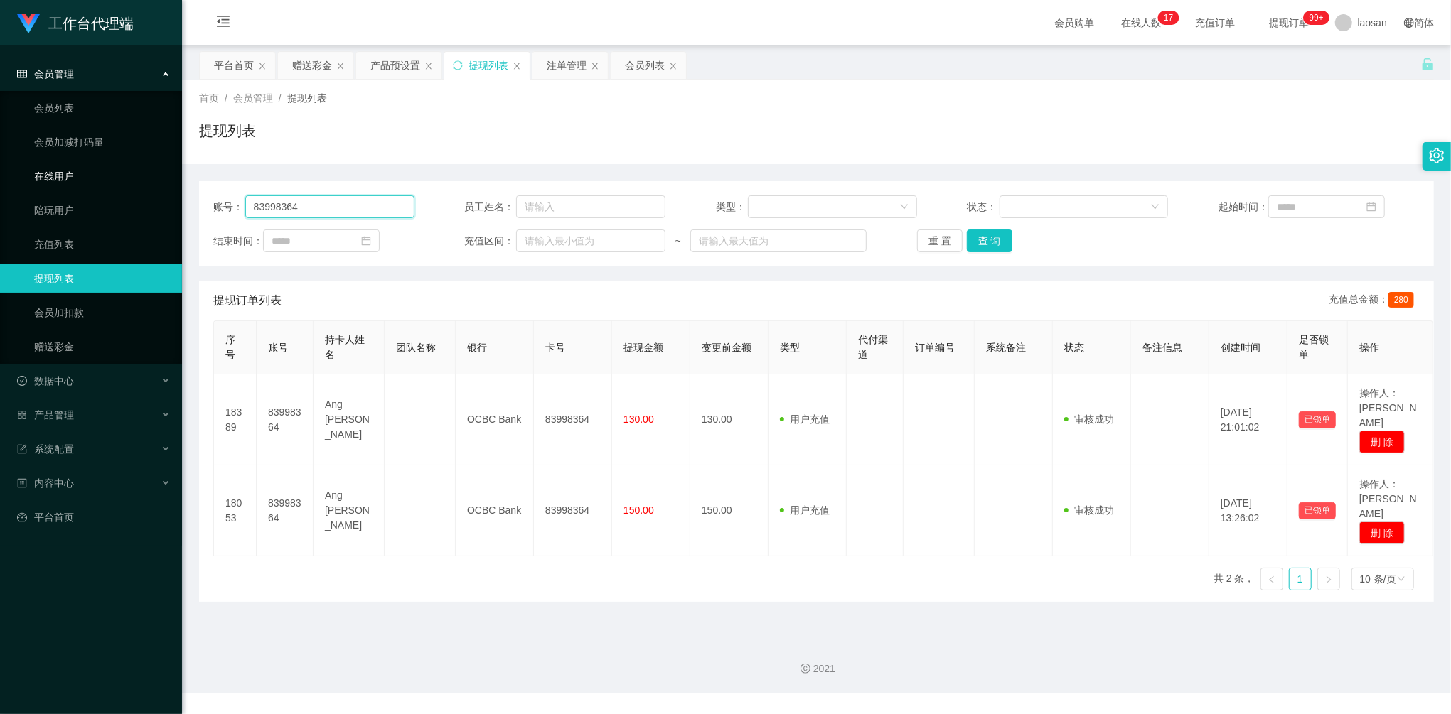
click at [138, 166] on section "工作台代理端 会员管理 会员列表 会员加减打码量 在线用户 陪玩用户 充值列表 提现列表 会员加扣款 赠送彩金 数据中心 产品管理 系统配置 内容中心 平台首…" at bounding box center [725, 347] width 1451 height 694
click at [990, 240] on button "查 询" at bounding box center [989, 241] width 45 height 23
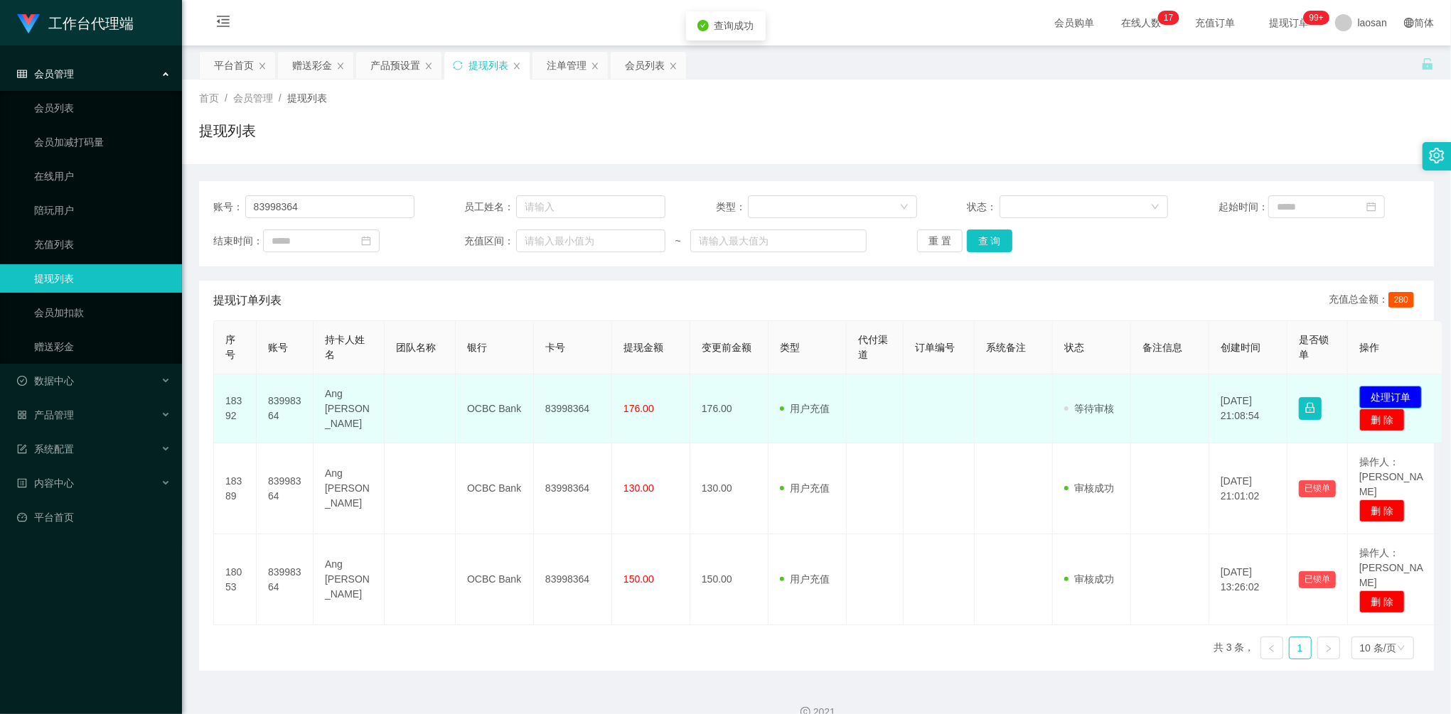
drag, startPoint x: 1384, startPoint y: 379, endPoint x: 1390, endPoint y: 387, distance: 9.7
click at [1387, 382] on td "发起代付 处理订单 删 除" at bounding box center [1395, 409] width 95 height 69
click at [1396, 390] on button "处理订单" at bounding box center [1390, 397] width 63 height 23
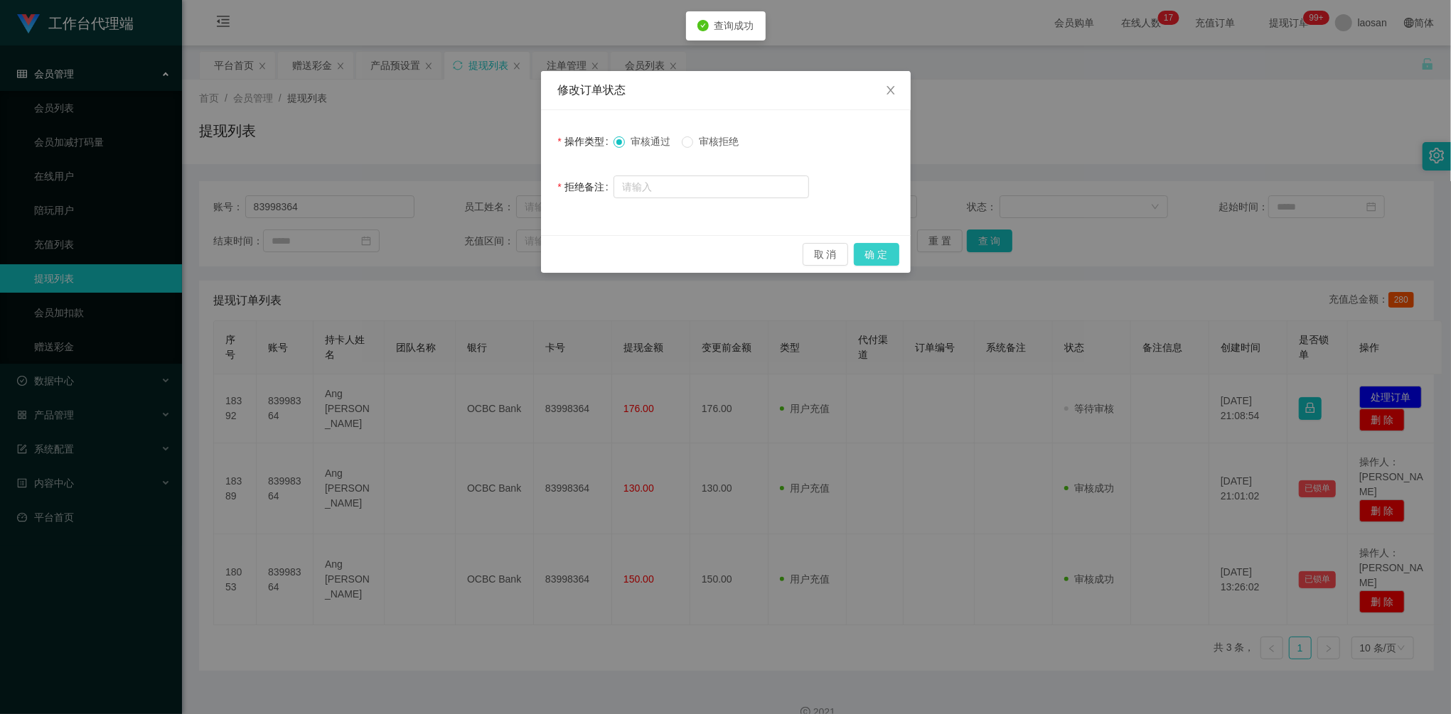
click at [893, 253] on button "确 定" at bounding box center [876, 254] width 45 height 23
